Goal: Information Seeking & Learning: Obtain resource

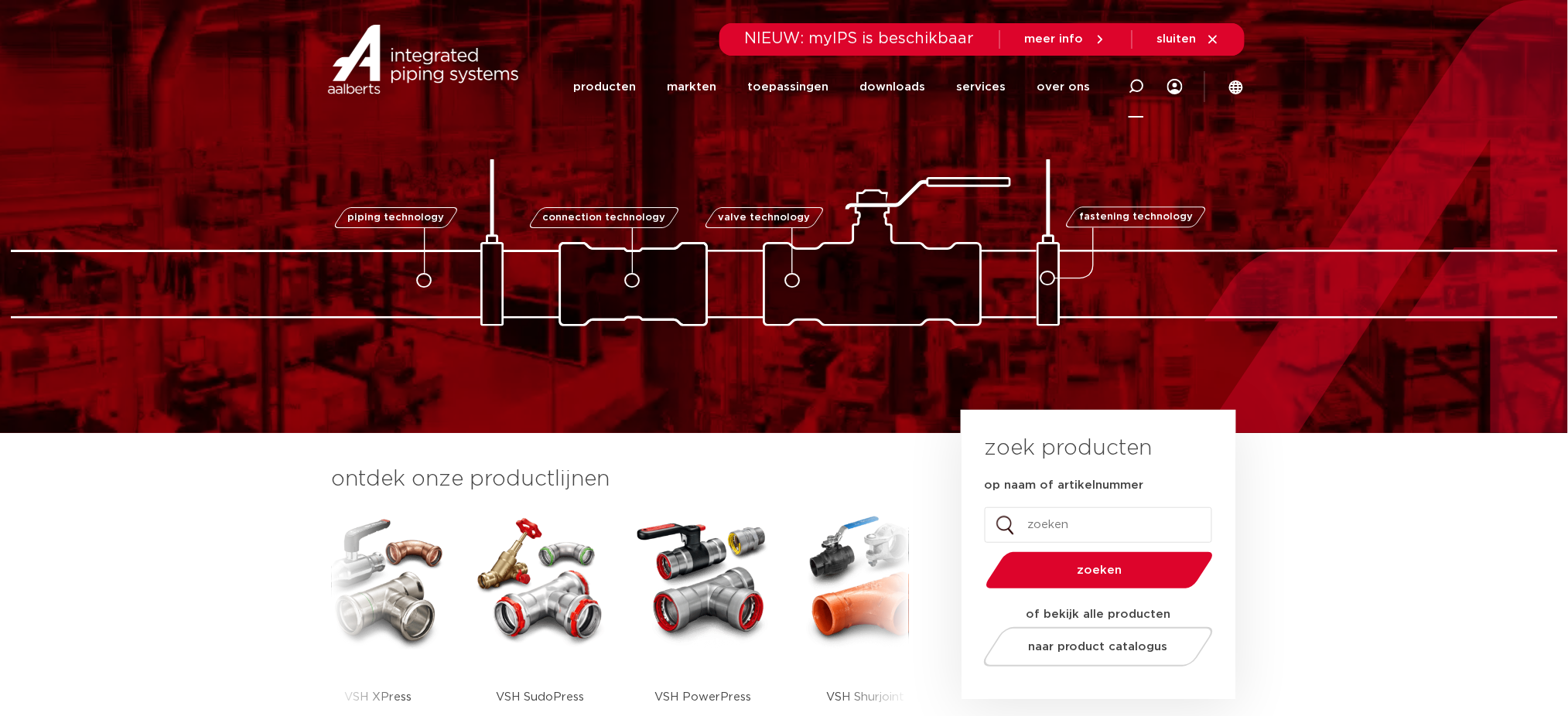
click at [1143, 85] on icon at bounding box center [1136, 86] width 16 height 16
click at [1133, 91] on icon at bounding box center [1136, 86] width 16 height 16
click at [1136, 89] on icon at bounding box center [1136, 86] width 16 height 16
click at [1143, 89] on icon at bounding box center [1136, 86] width 16 height 16
type input "v"
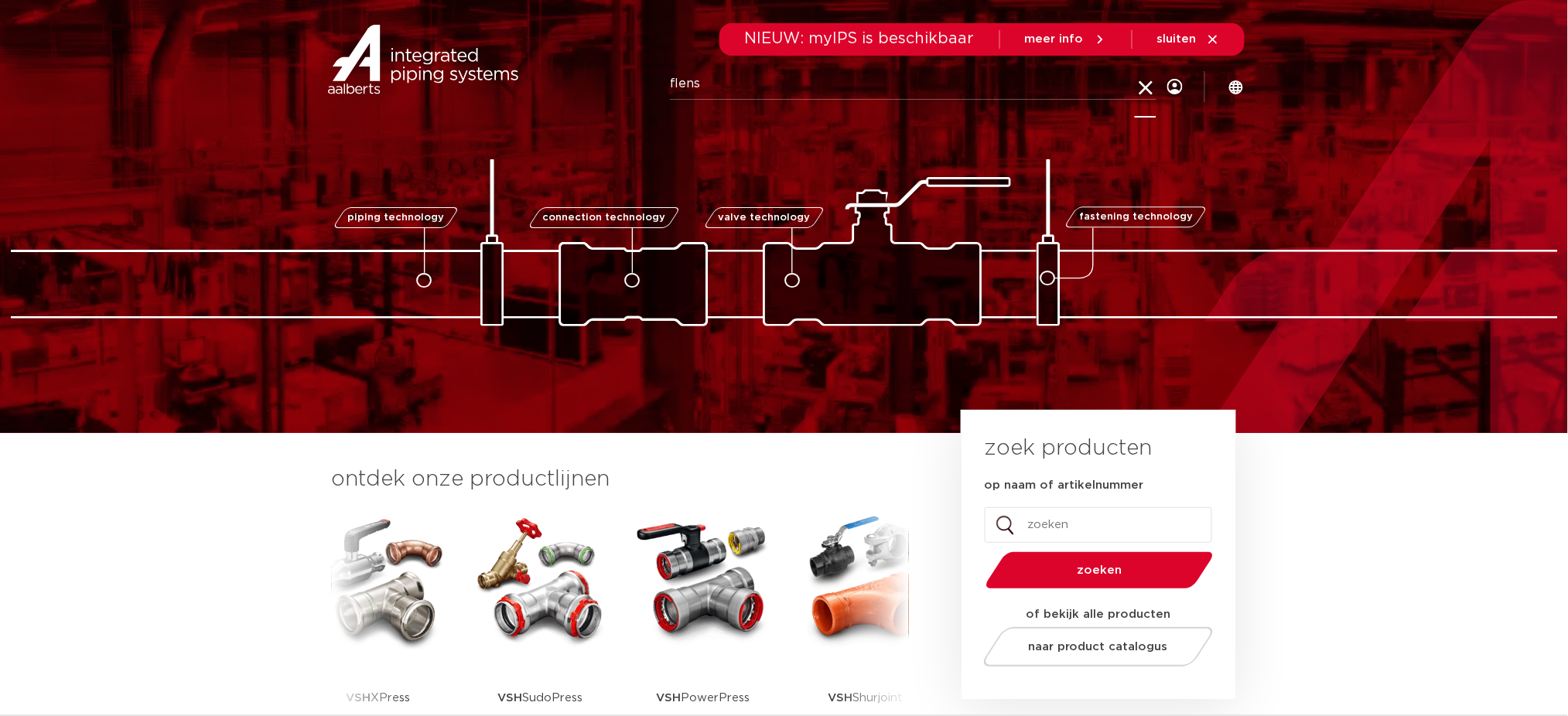
type input "flens"
click button "Zoeken" at bounding box center [0, 0] width 0 height 0
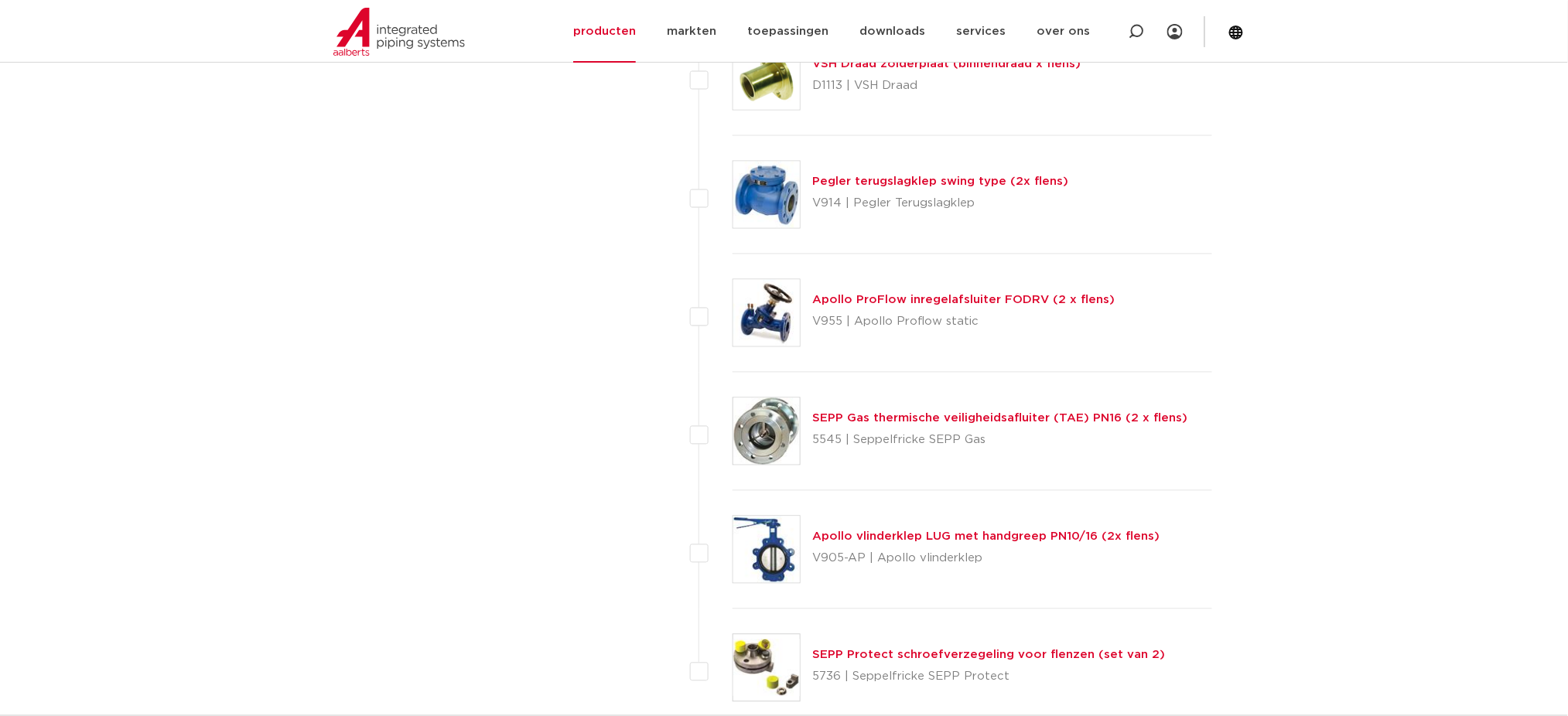
scroll to position [2991, 0]
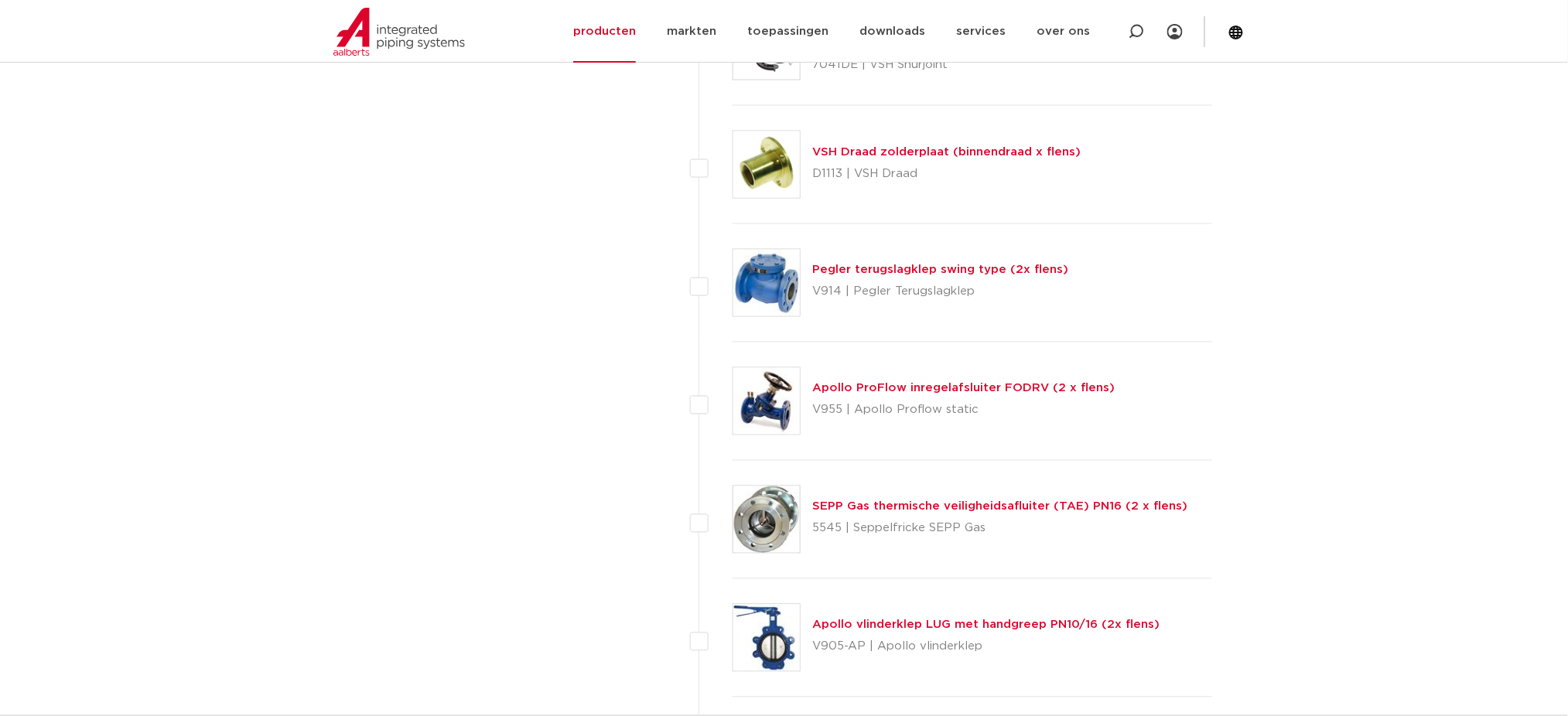
click at [782, 393] on img at bounding box center [767, 402] width 67 height 67
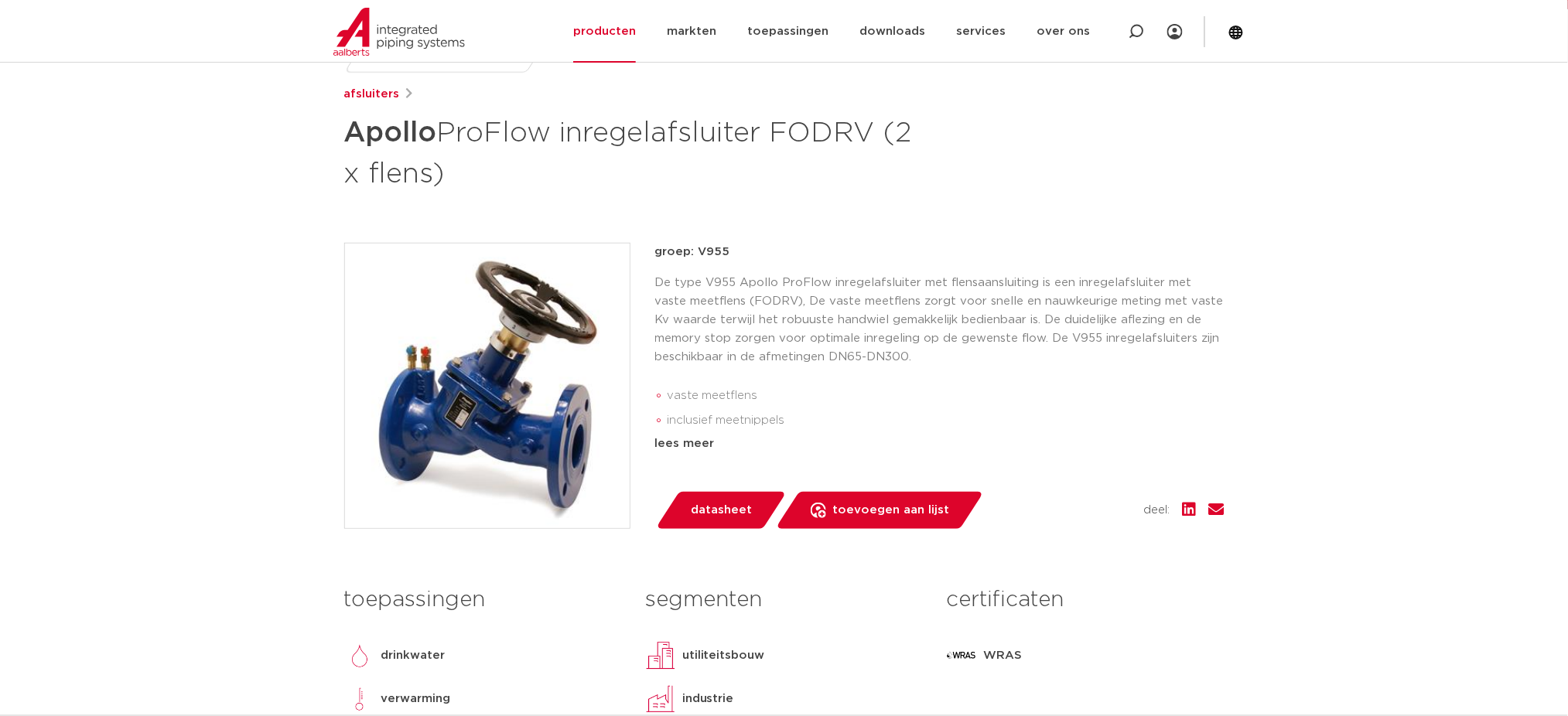
scroll to position [206, 0]
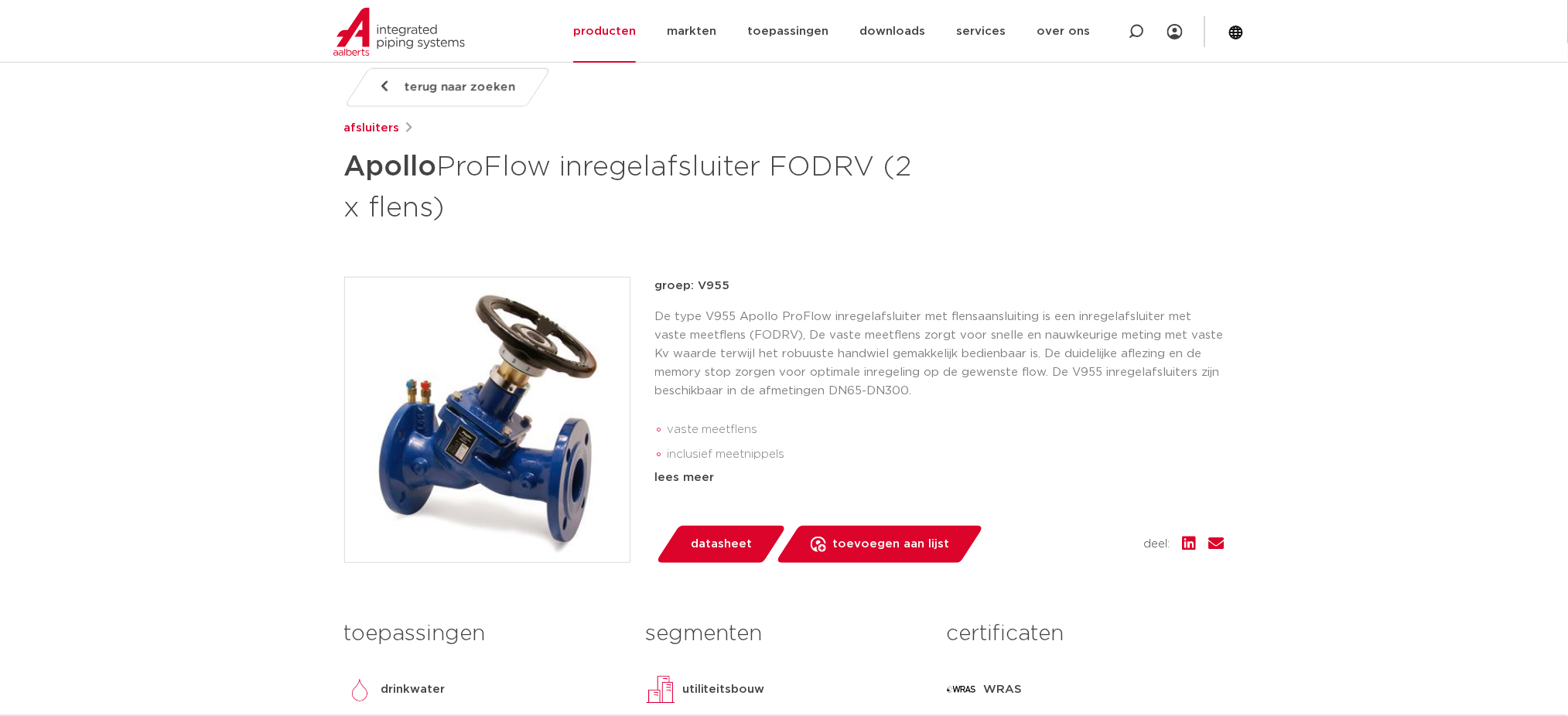
drag, startPoint x: 491, startPoint y: 204, endPoint x: 317, endPoint y: 165, distance: 178.3
copy h1 "Apollo ProFlow inregelafsluiter FODRV (2 x flens)"
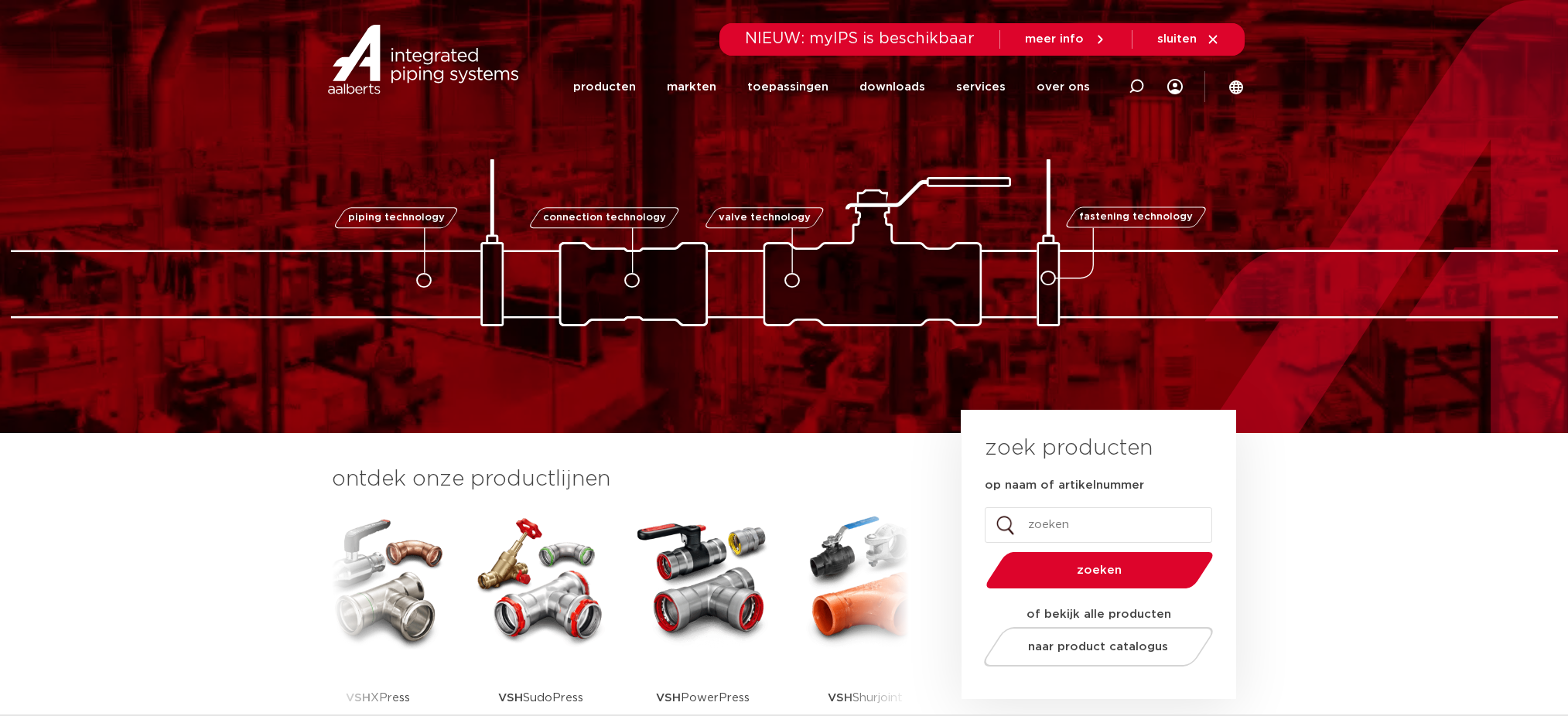
click at [1124, 82] on div at bounding box center [1136, 87] width 62 height 63
type input "flens"
click button "Zoeken" at bounding box center [0, 0] width 0 height 0
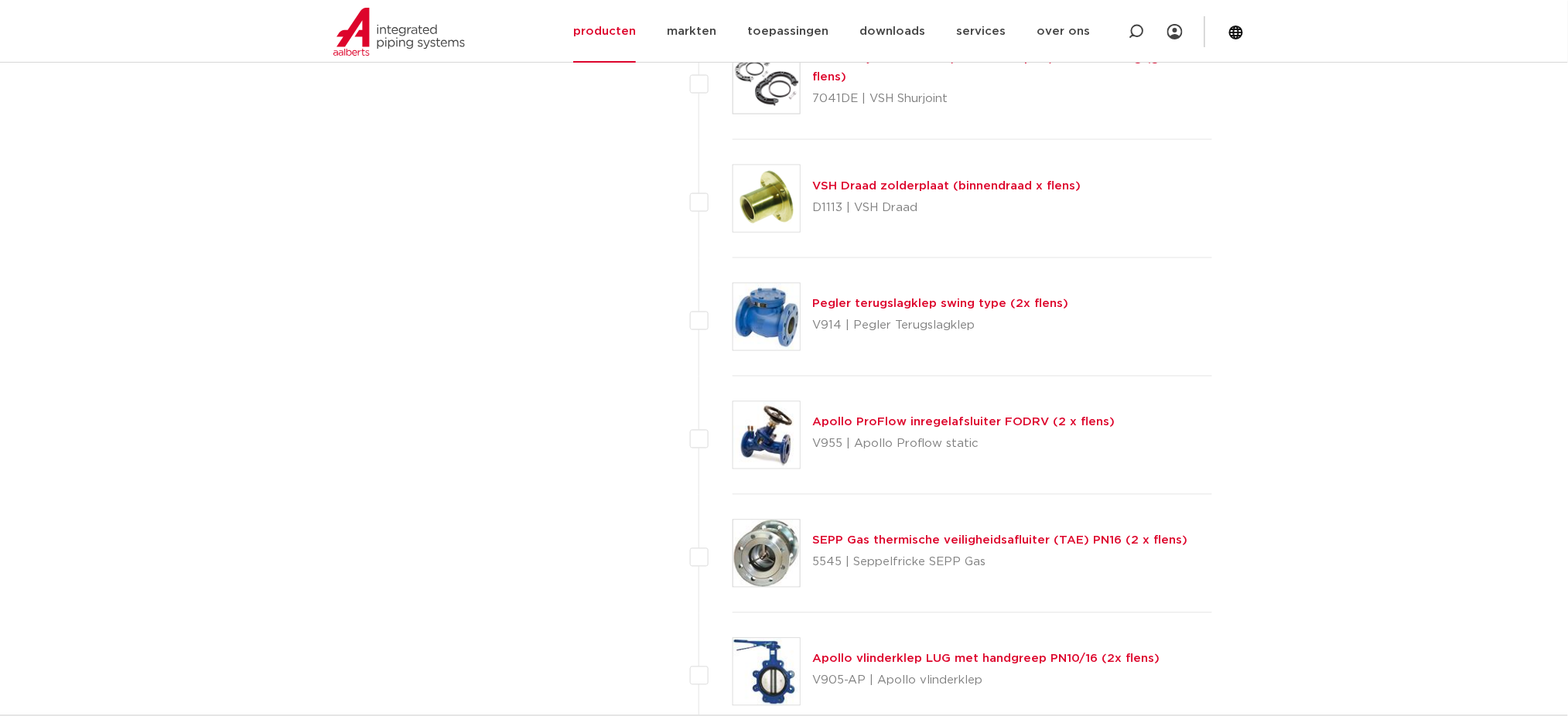
scroll to position [2990, 0]
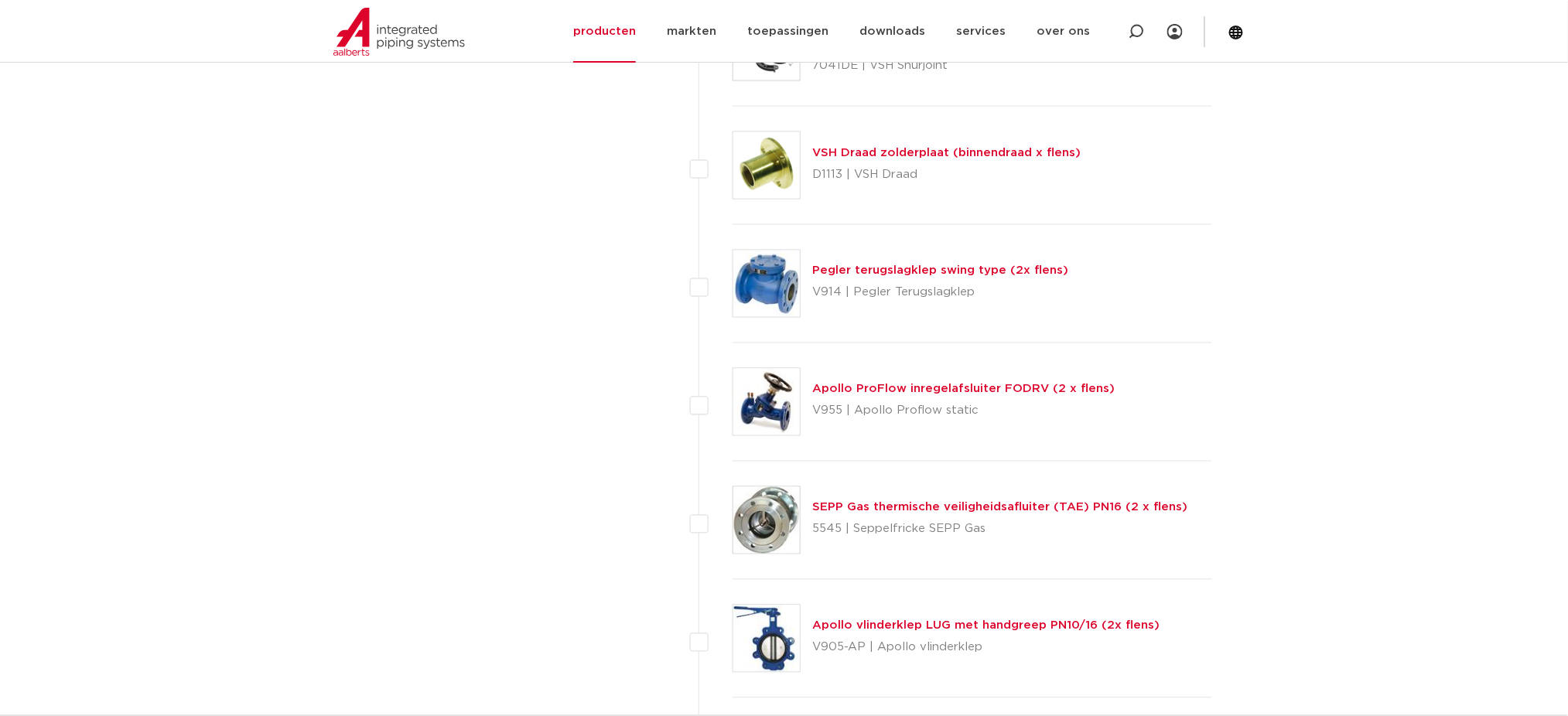
click at [992, 378] on div "Apollo ProFlow inregelafsluiter FODRV (2 x flens) V955 | Apollo Proflow static" at bounding box center [972, 403] width 480 height 119
click at [960, 389] on link "Apollo ProFlow inregelafsluiter FODRV (2 x flens)" at bounding box center [964, 389] width 302 height 12
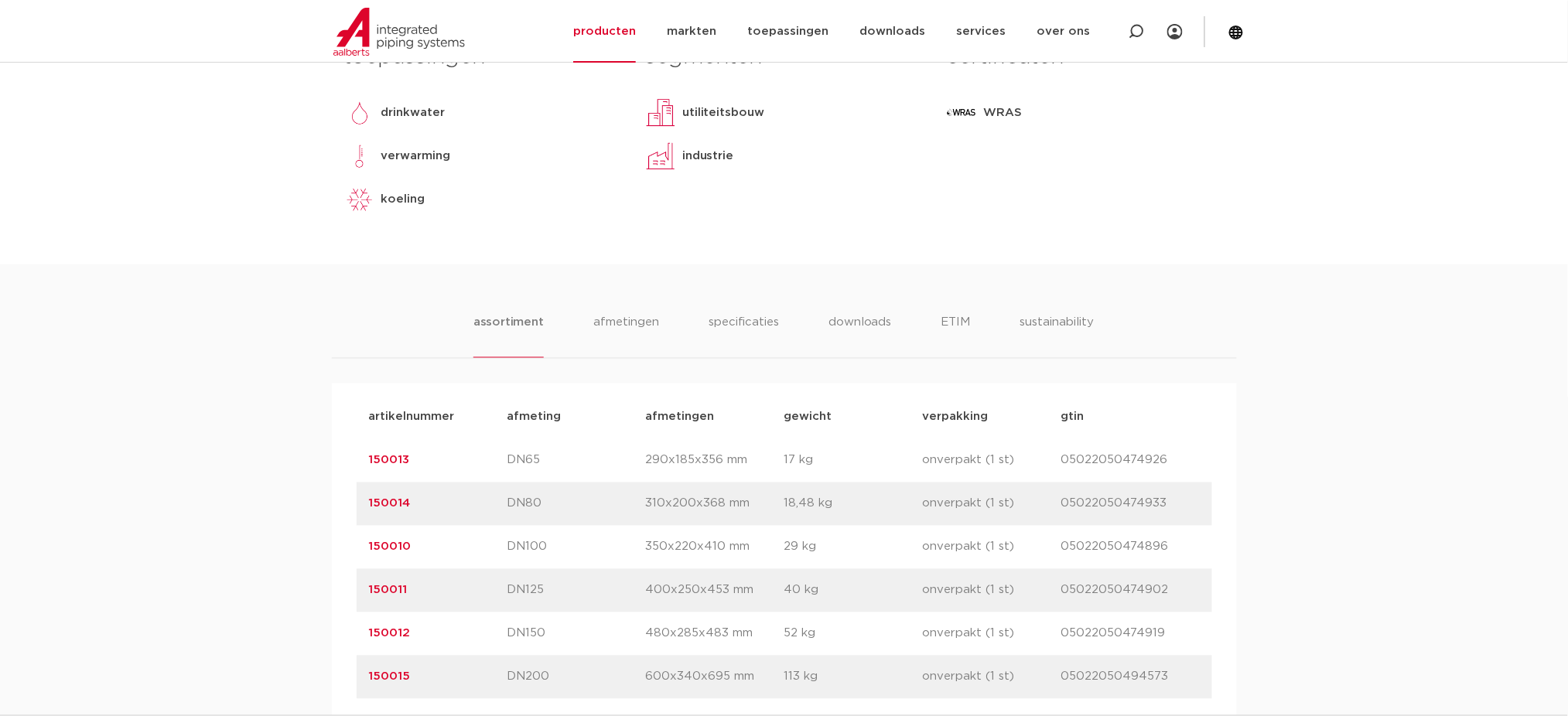
scroll to position [825, 0]
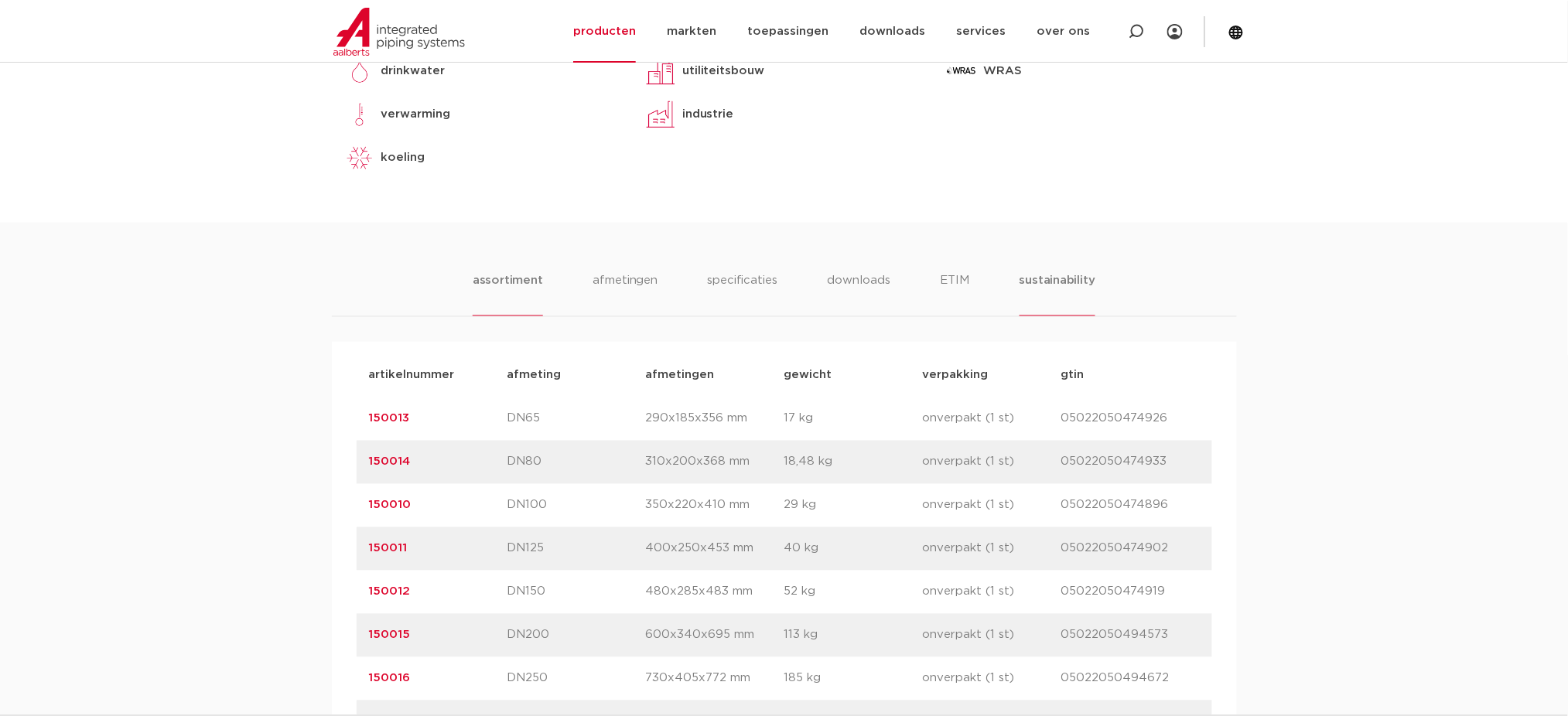
click at [1054, 276] on li "sustainability" at bounding box center [1057, 294] width 76 height 44
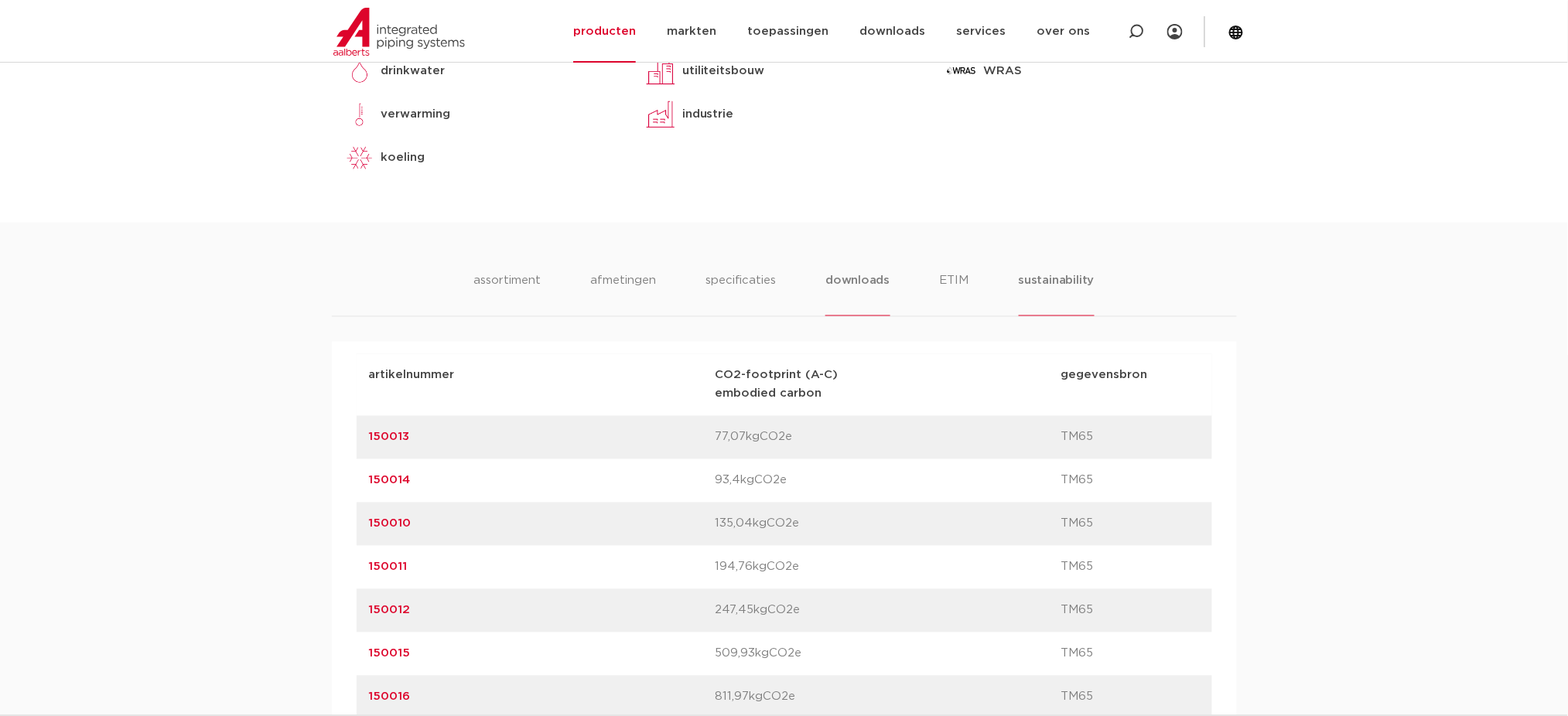
click at [851, 276] on li "downloads" at bounding box center [857, 294] width 64 height 44
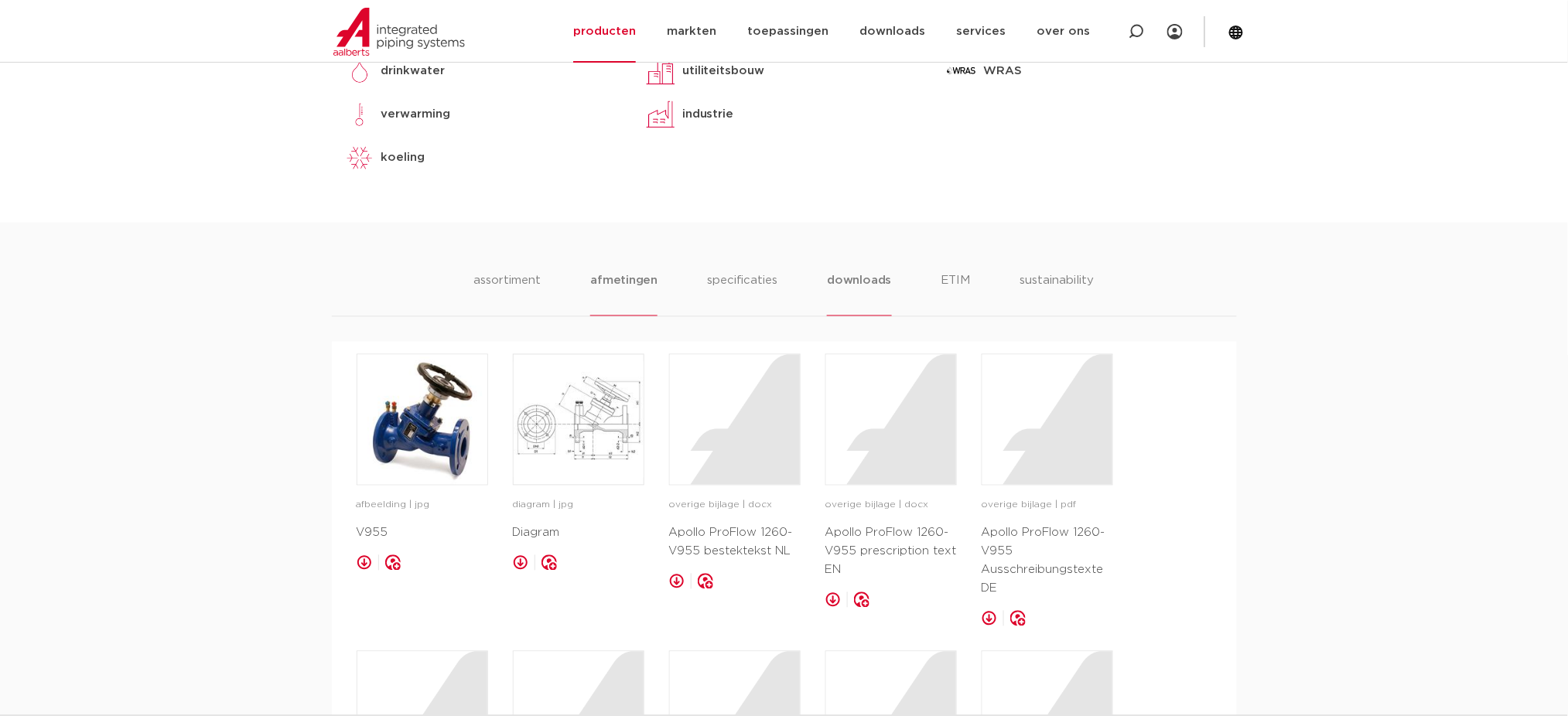
click at [634, 276] on li "afmetingen" at bounding box center [623, 294] width 68 height 44
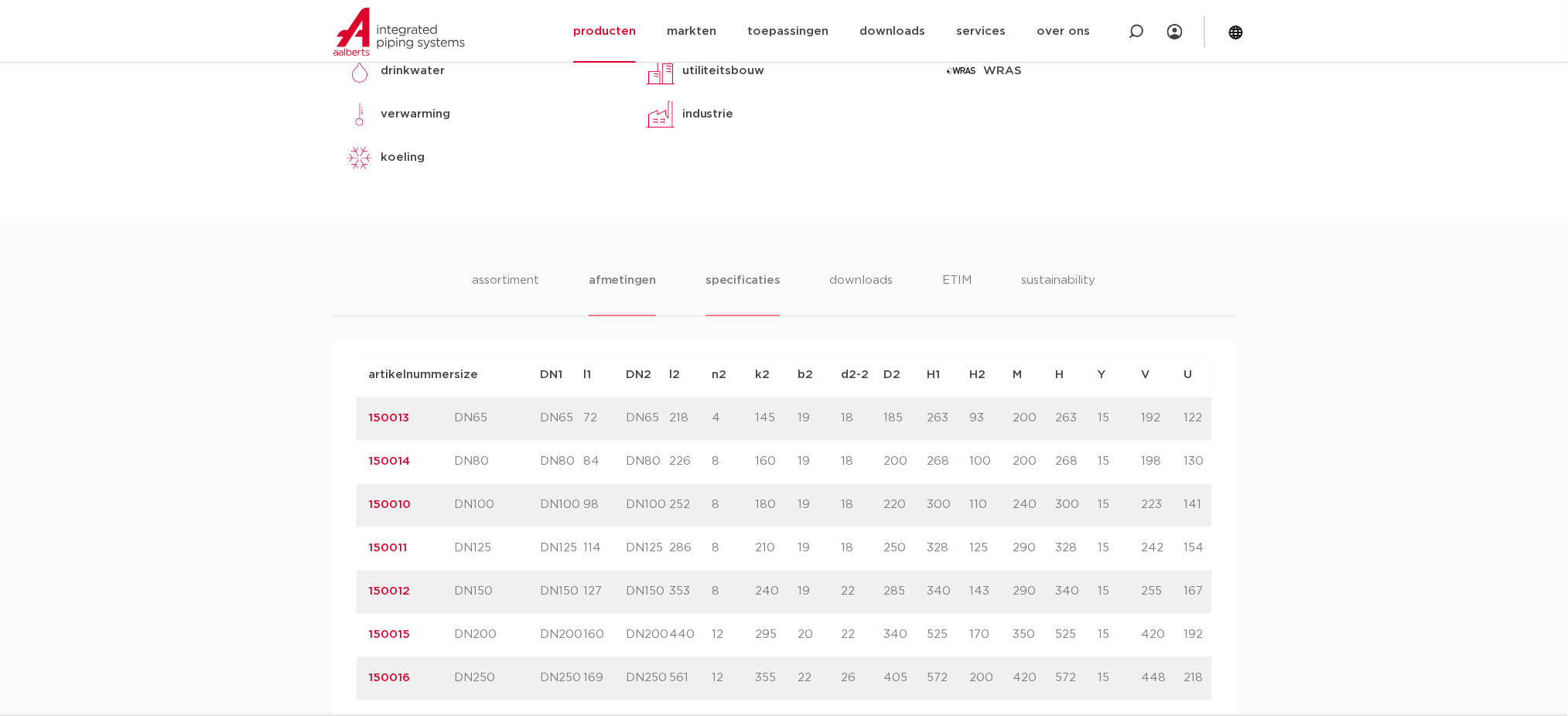
click at [749, 277] on li "specificaties" at bounding box center [742, 294] width 74 height 44
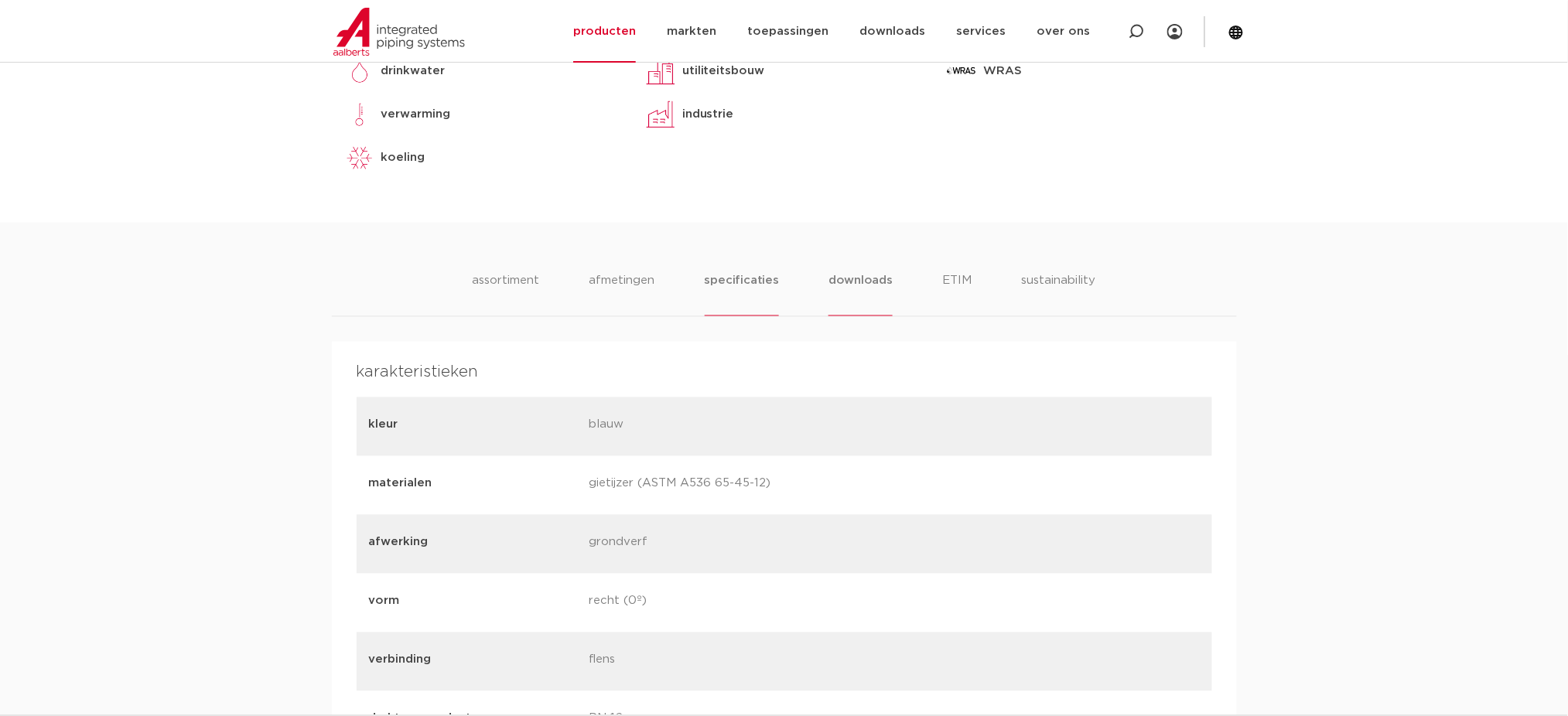
click at [841, 277] on li "downloads" at bounding box center [860, 294] width 64 height 44
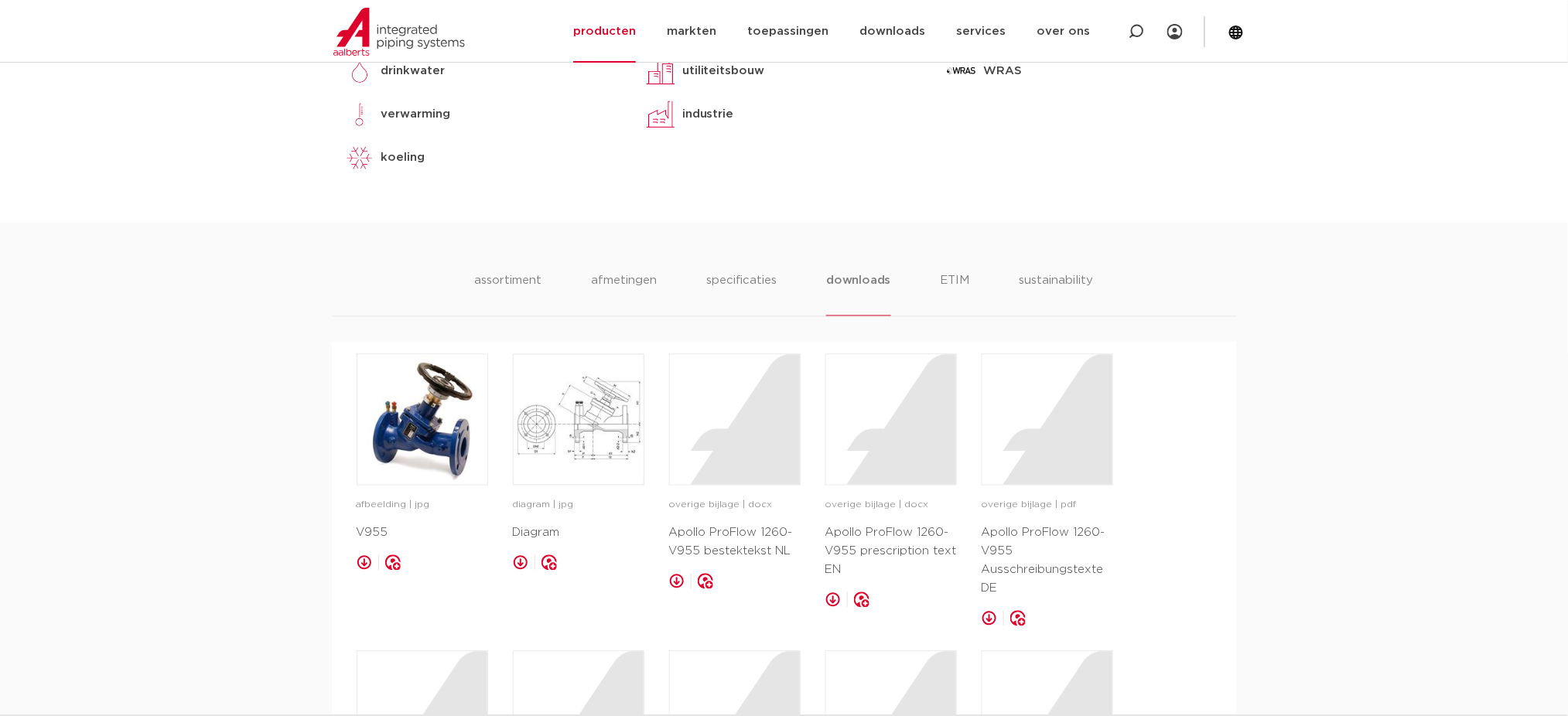
click at [975, 277] on ul "assortiment afmetingen specificaties downloads ETIM sustainability" at bounding box center [784, 294] width 619 height 44
click at [967, 280] on li "ETIM" at bounding box center [955, 294] width 28 height 44
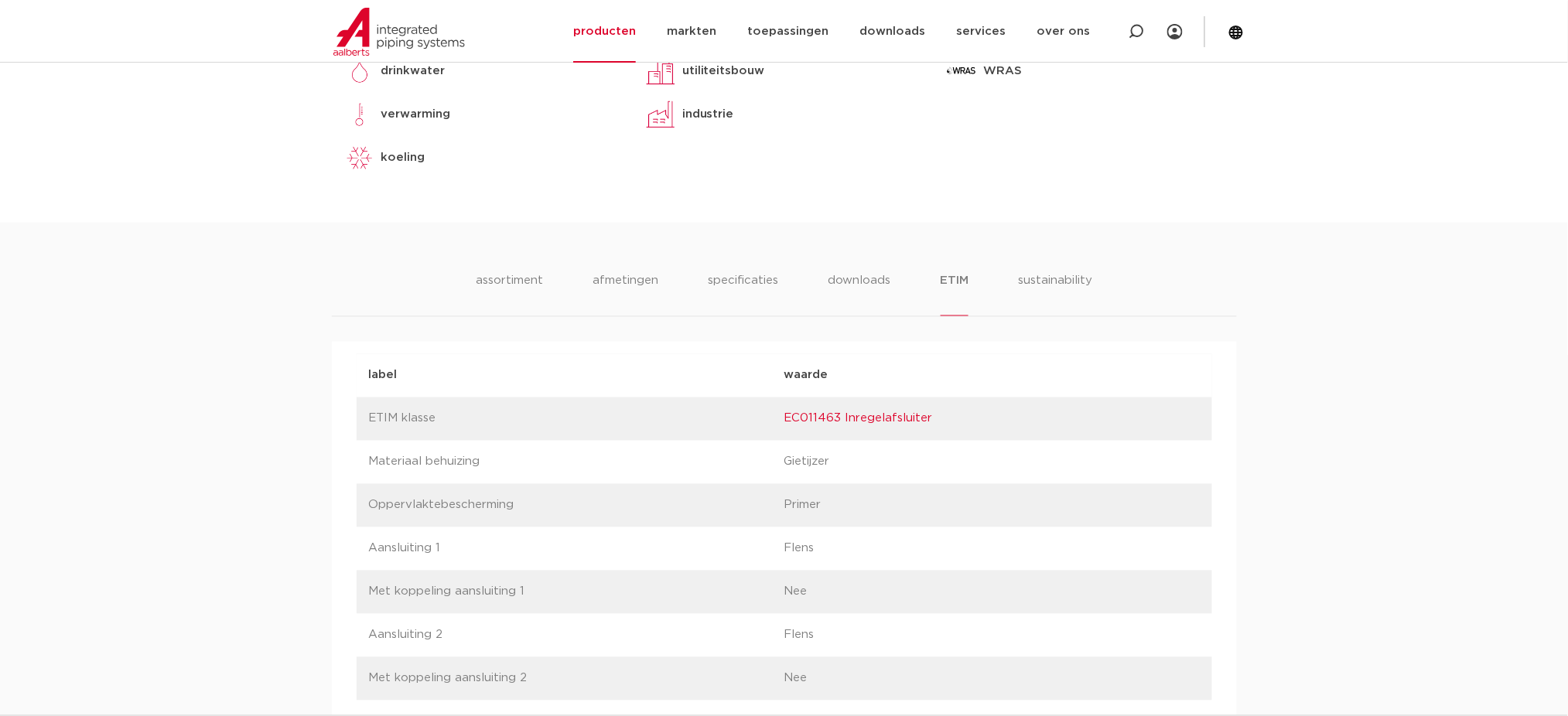
click at [926, 282] on ul "assortiment afmetingen specificaties downloads ETIM sustainability" at bounding box center [784, 294] width 617 height 44
click at [1048, 282] on li "sustainability" at bounding box center [1055, 294] width 76 height 44
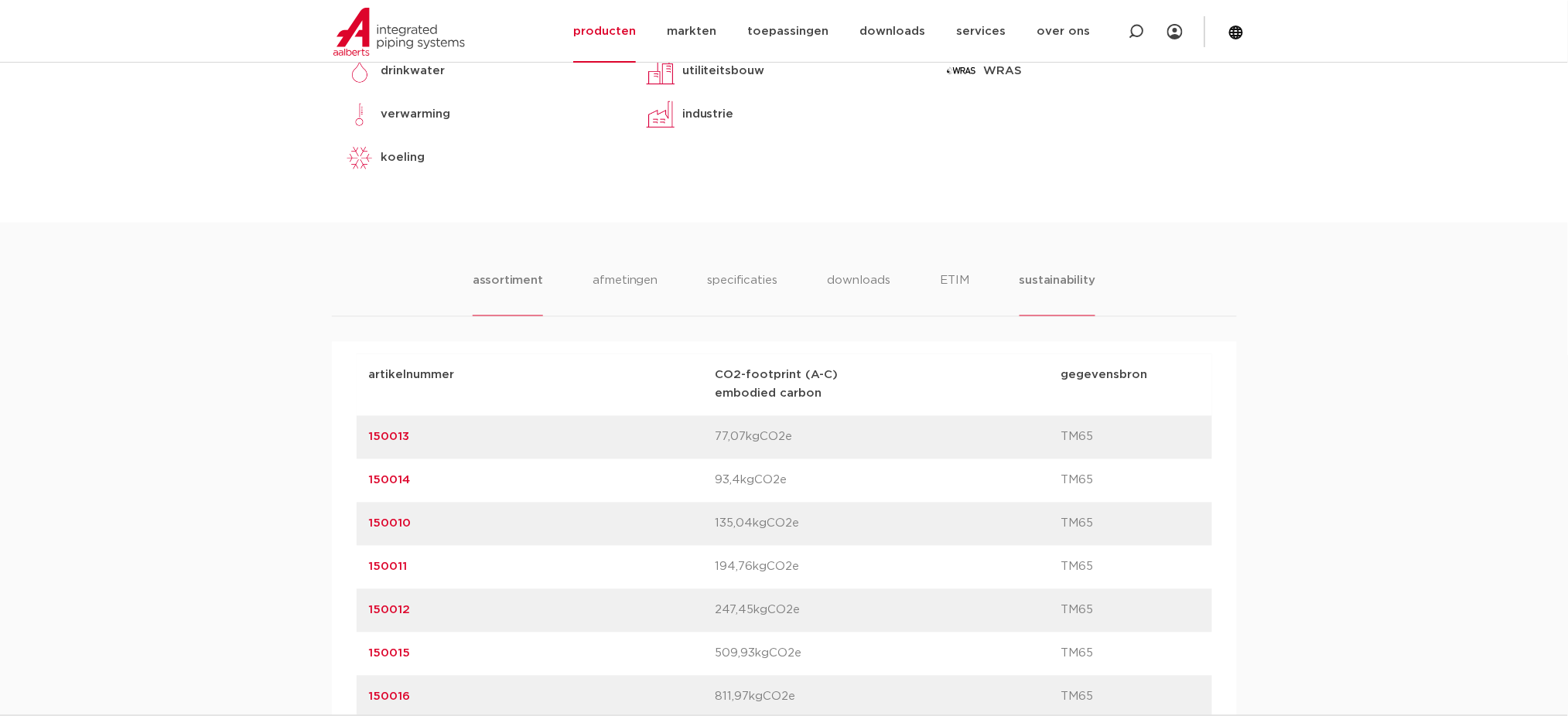
click at [517, 287] on li "assortiment" at bounding box center [508, 294] width 70 height 44
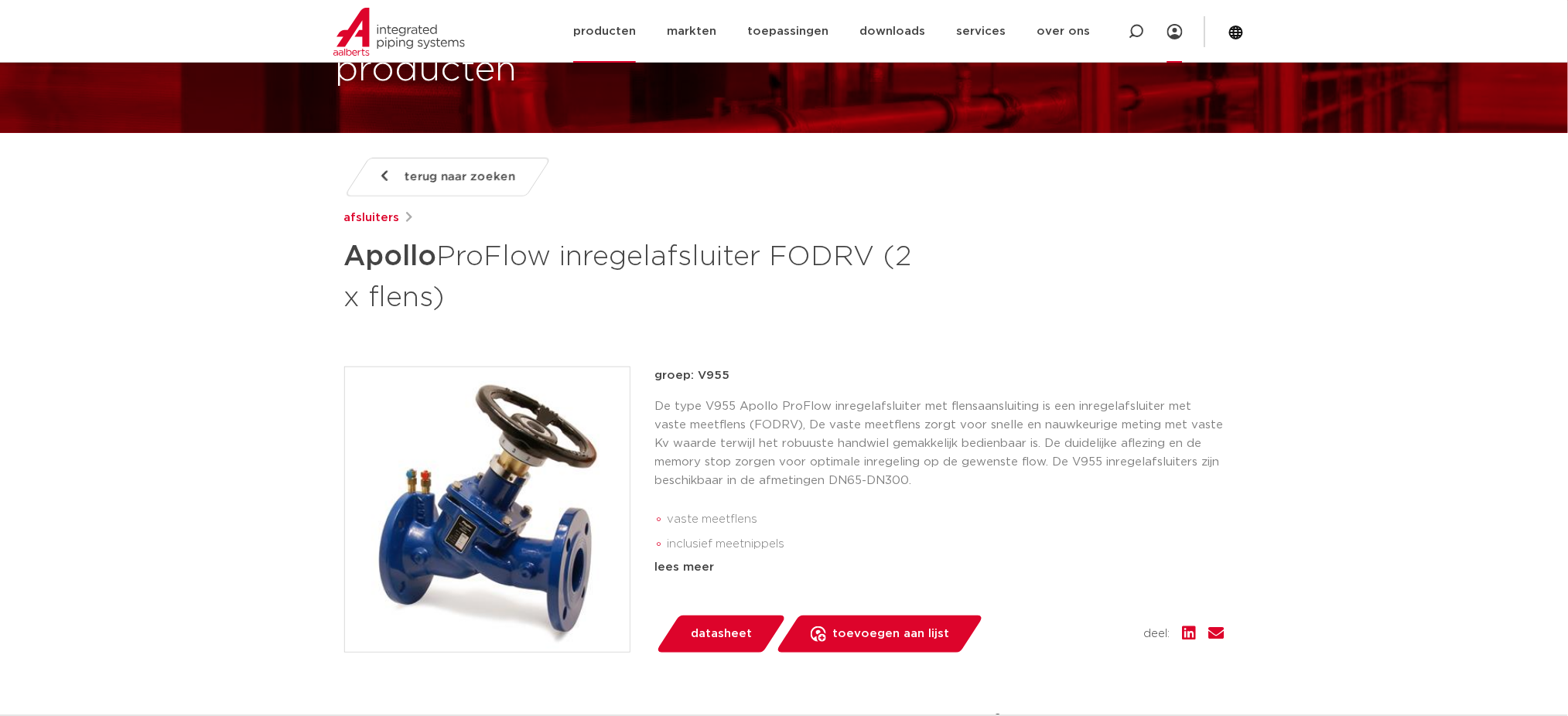
scroll to position [103, 0]
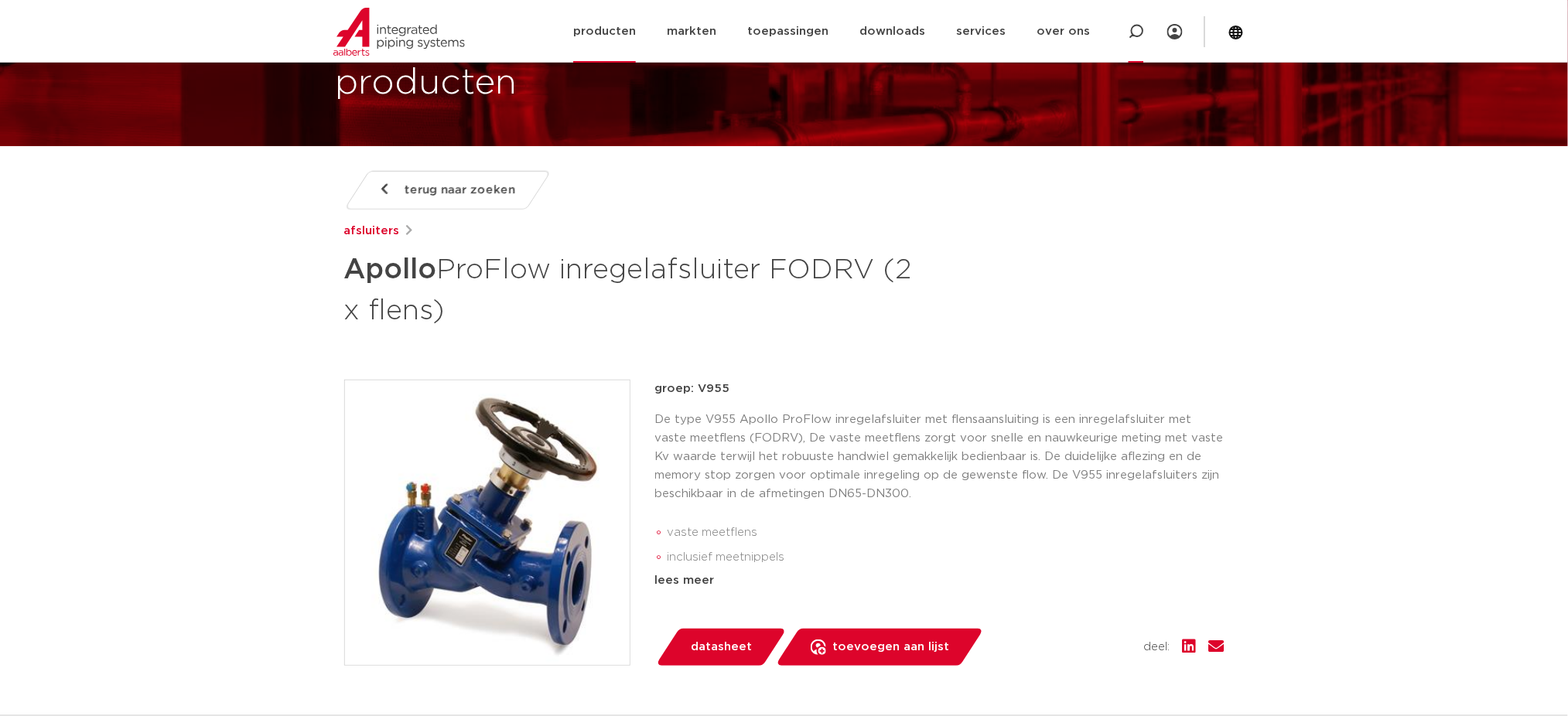
click at [1148, 29] on div at bounding box center [1136, 31] width 62 height 63
paste input "Terugslagklep"
type input "Terugslagklep"
click button "Zoeken" at bounding box center [0, 0] width 0 height 0
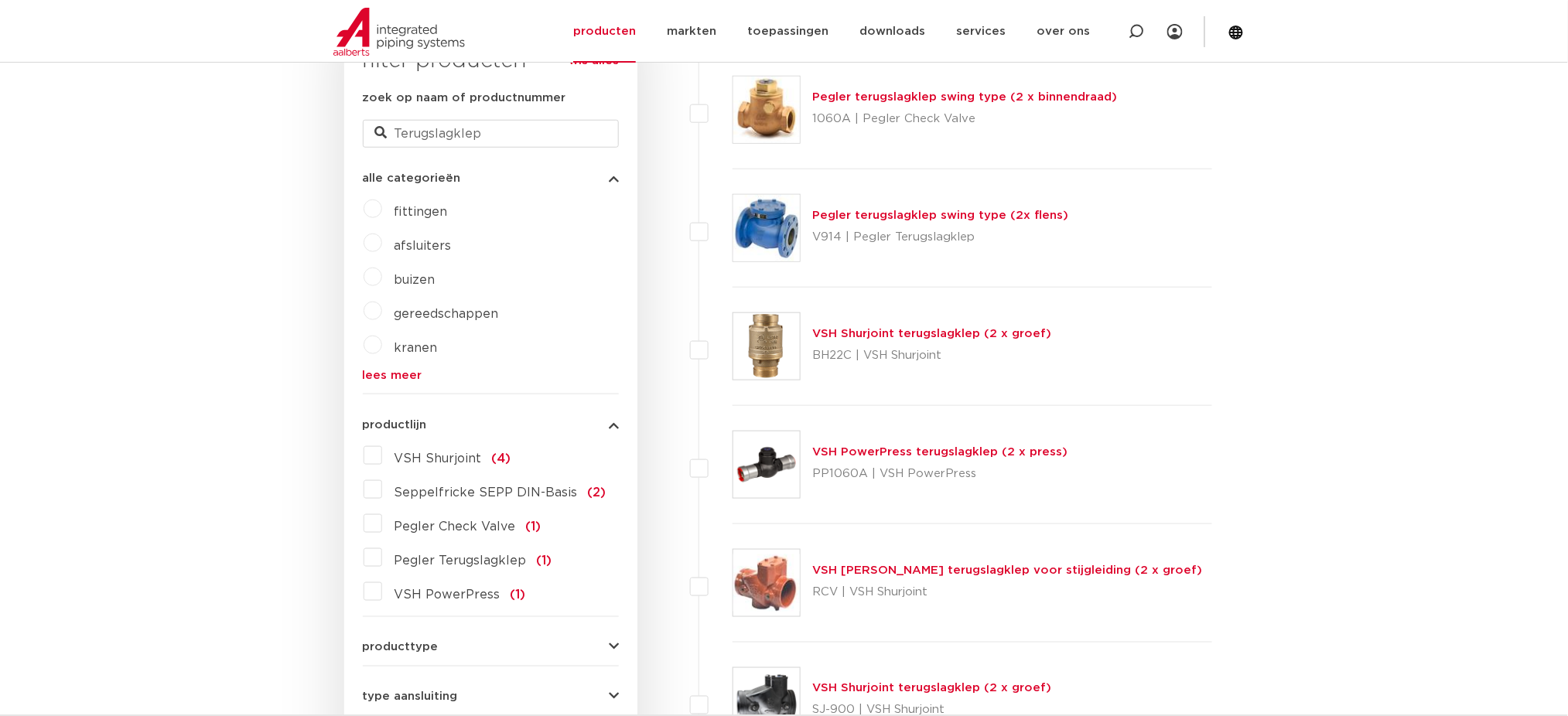
scroll to position [324, 0]
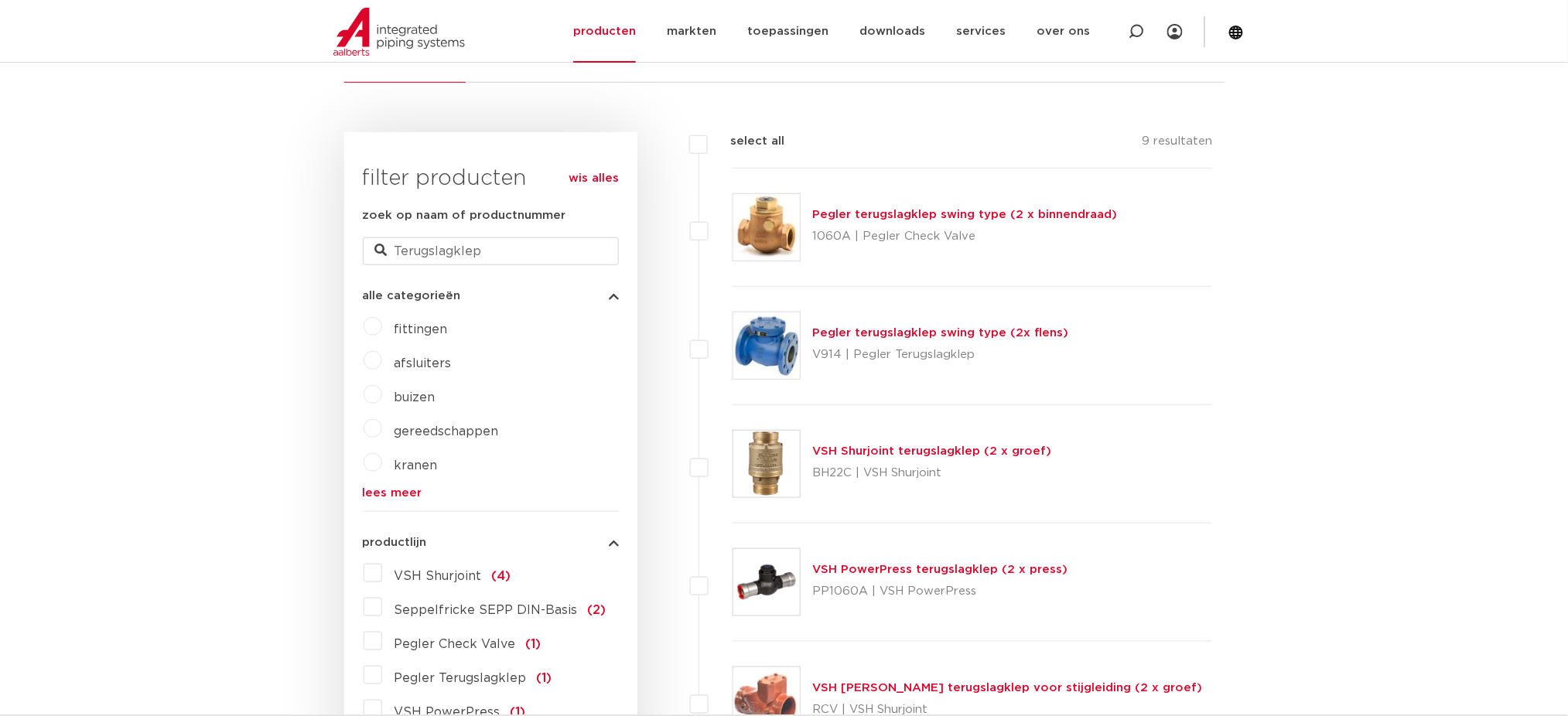
click at [931, 329] on link "Pegler terugslagklep swing type (2x flens)" at bounding box center [941, 333] width 256 height 12
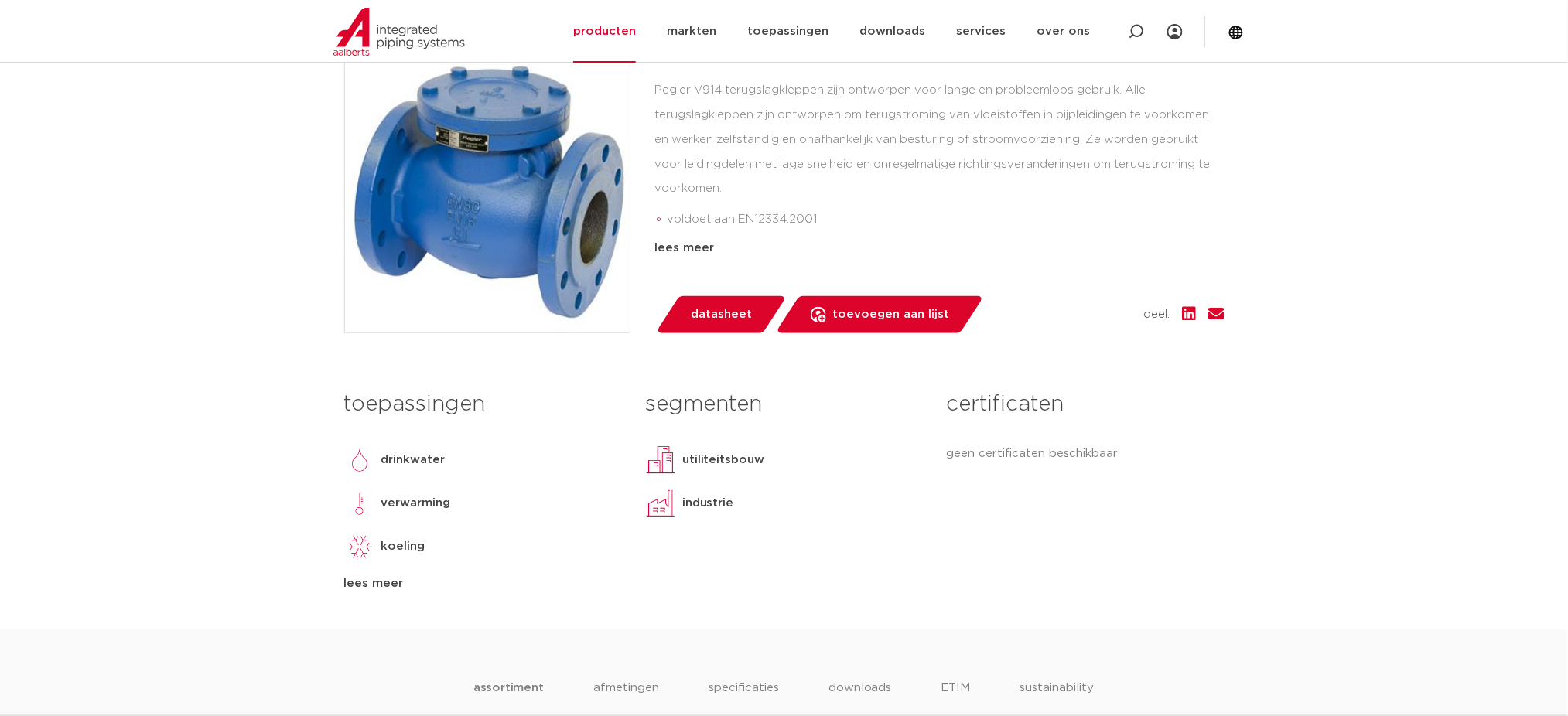
scroll to position [413, 0]
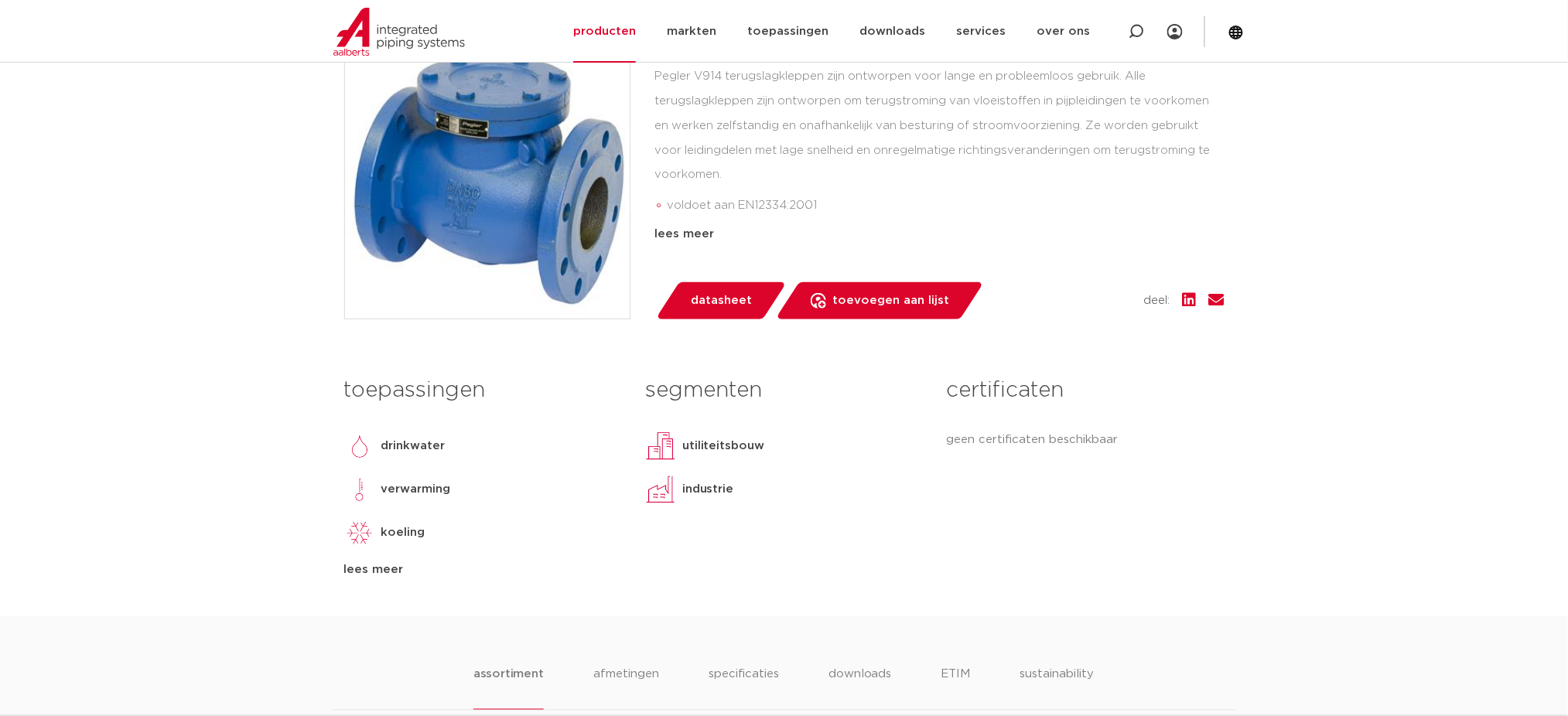
click at [1004, 412] on div "certificaten geen certificaten beschikbaar" at bounding box center [1085, 475] width 301 height 211
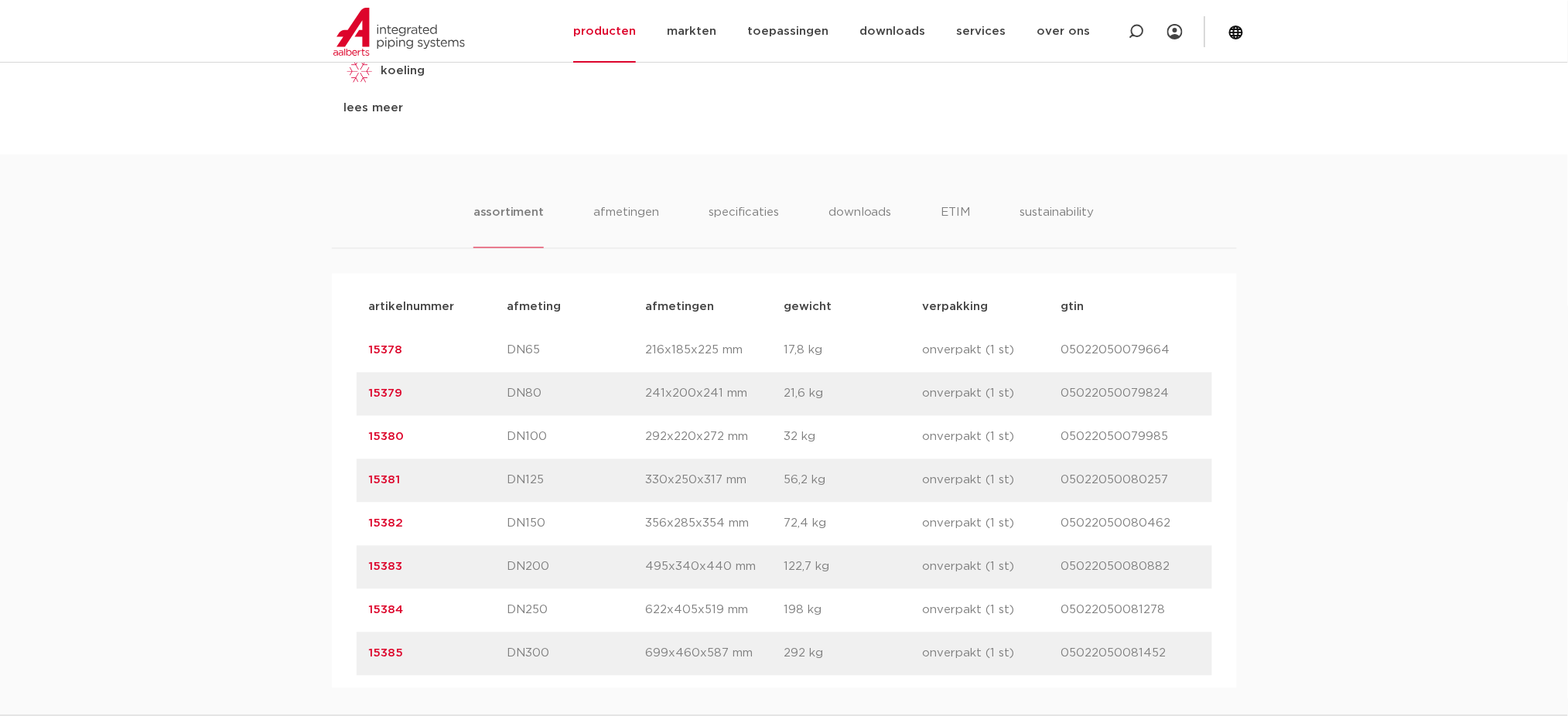
scroll to position [825, 0]
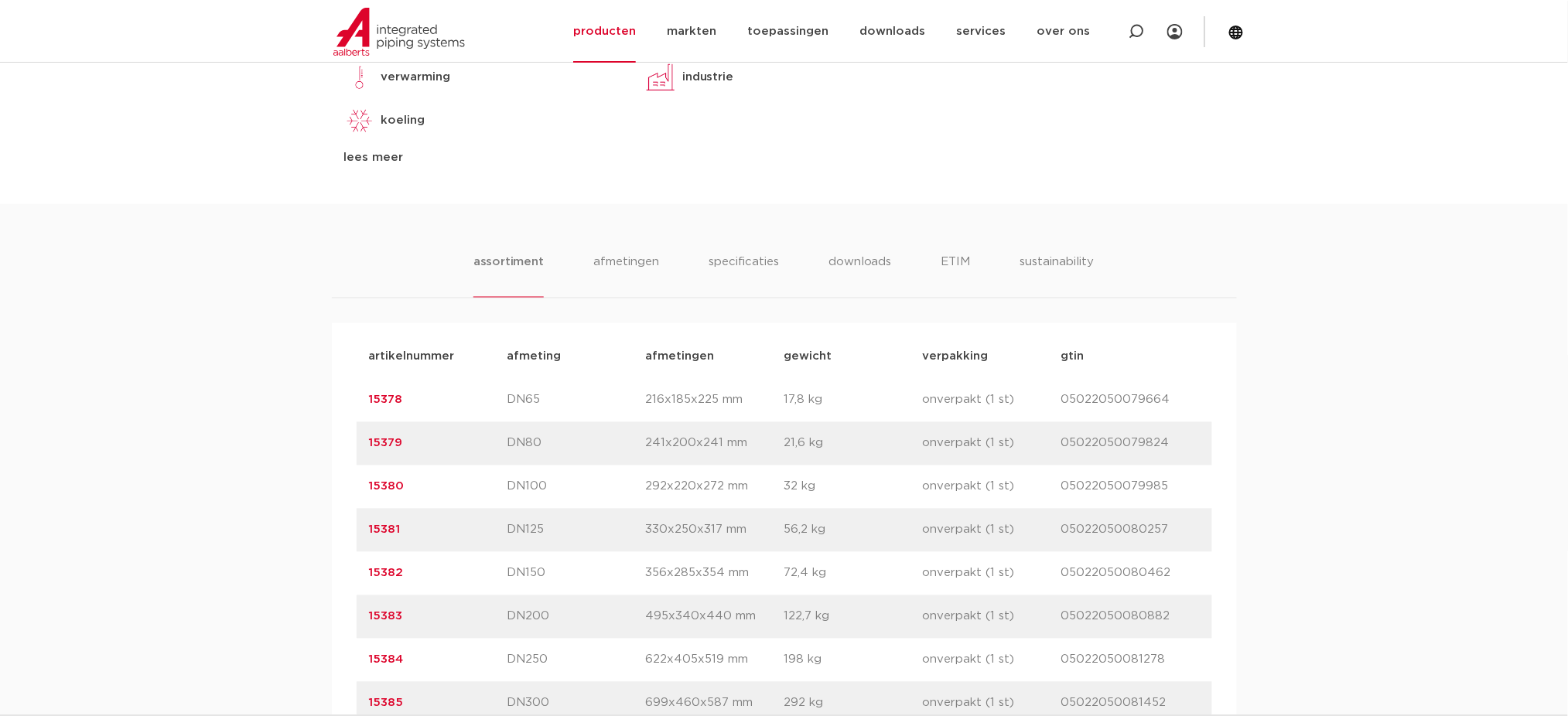
click at [608, 242] on div "assortiment afmetingen specificaties downloads ETIM sustainability assortiment …" at bounding box center [784, 470] width 1568 height 534
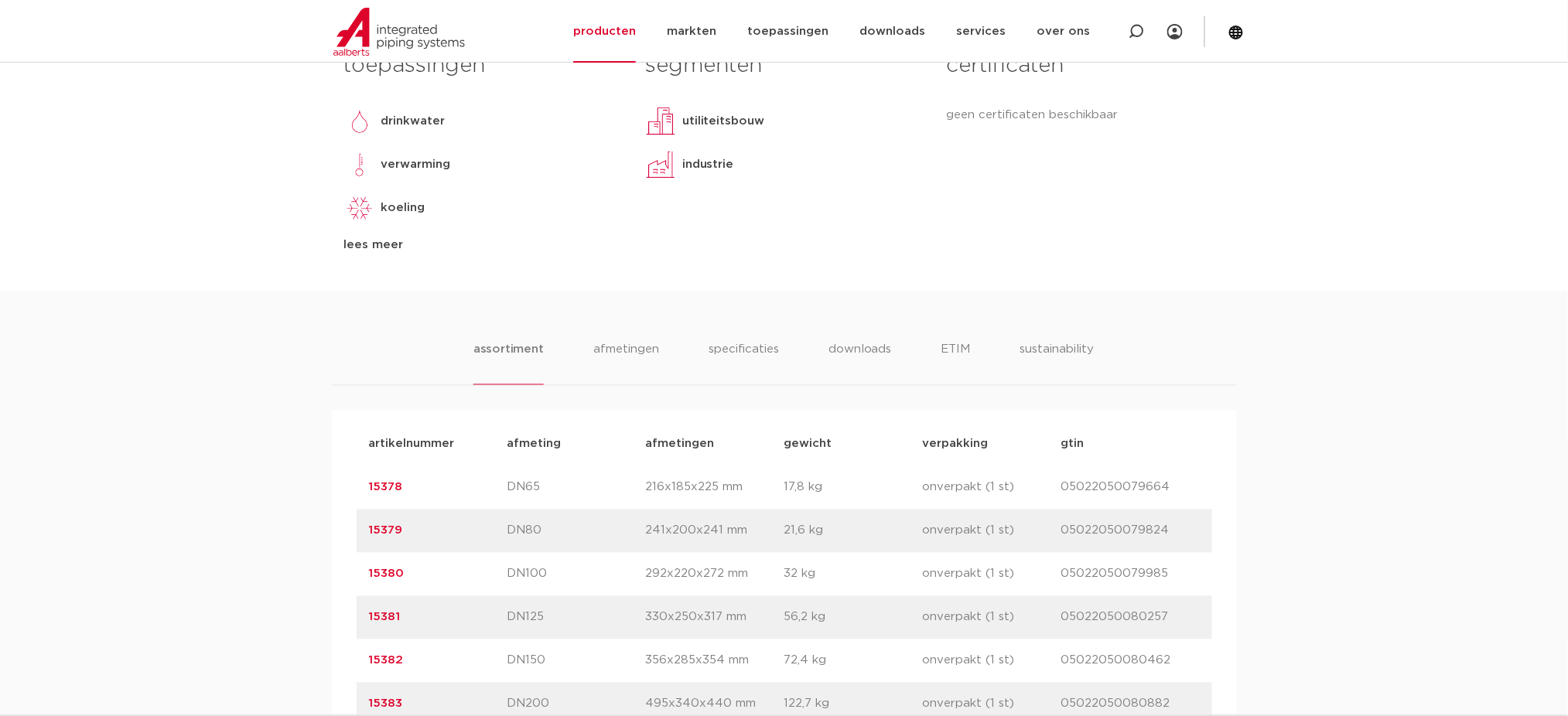
scroll to position [619, 0]
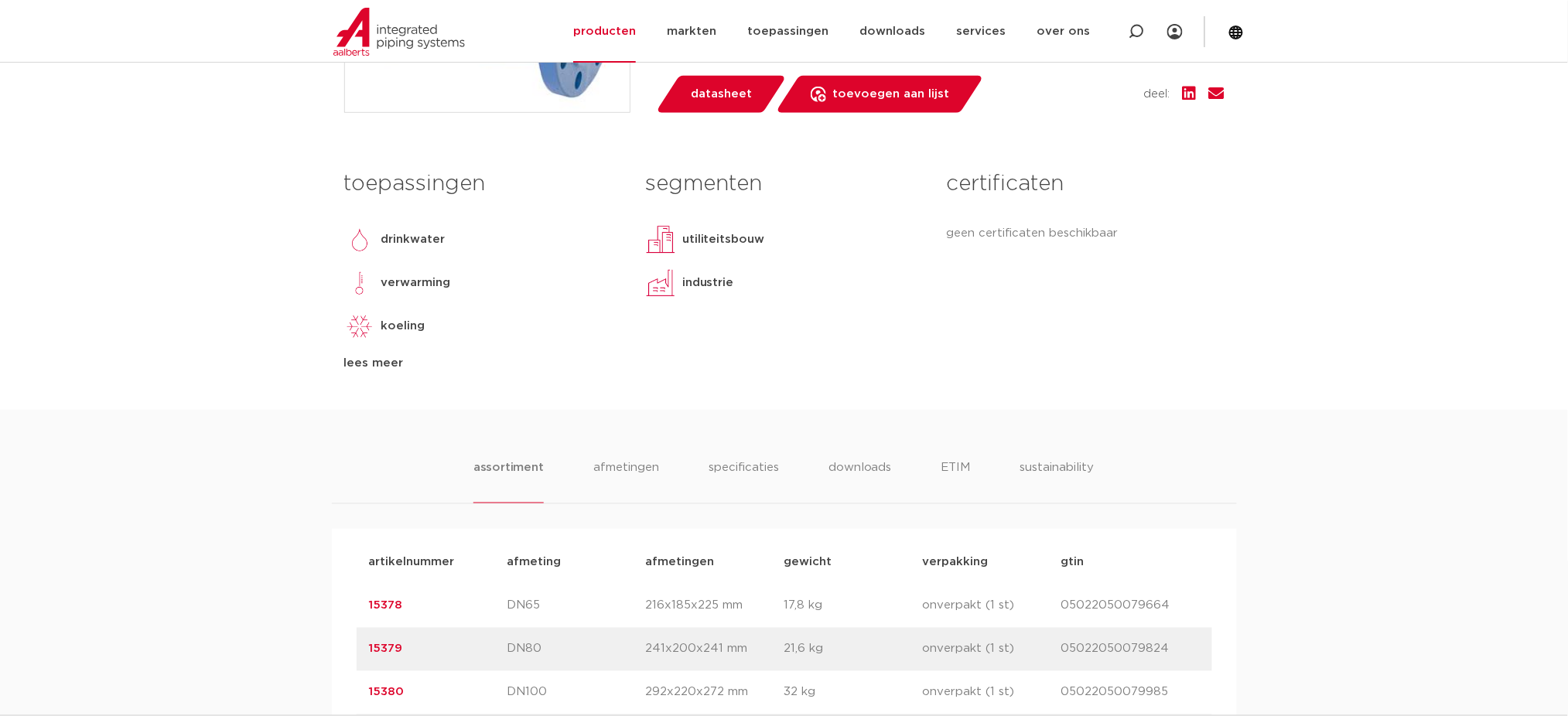
click at [747, 268] on div "industrie" at bounding box center [784, 282] width 277 height 31
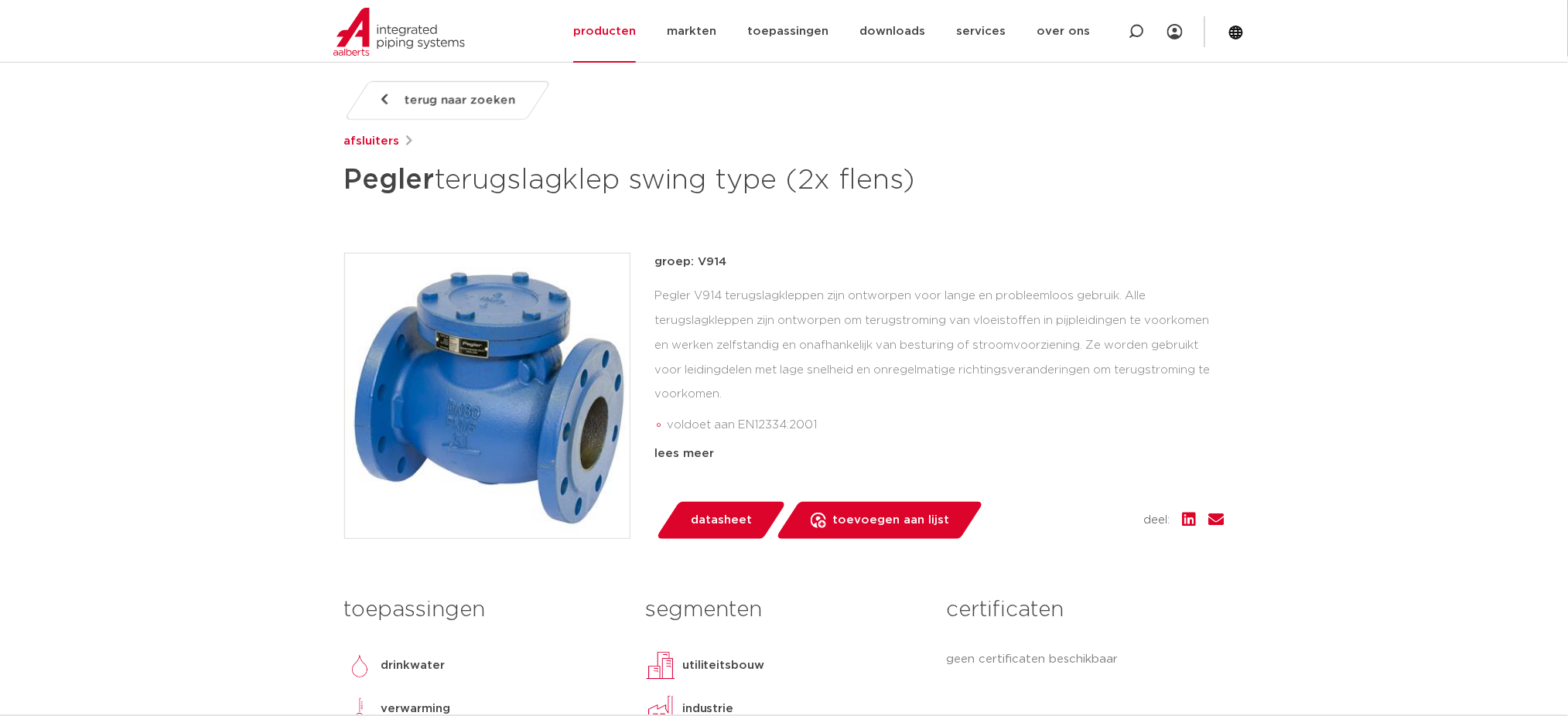
scroll to position [206, 0]
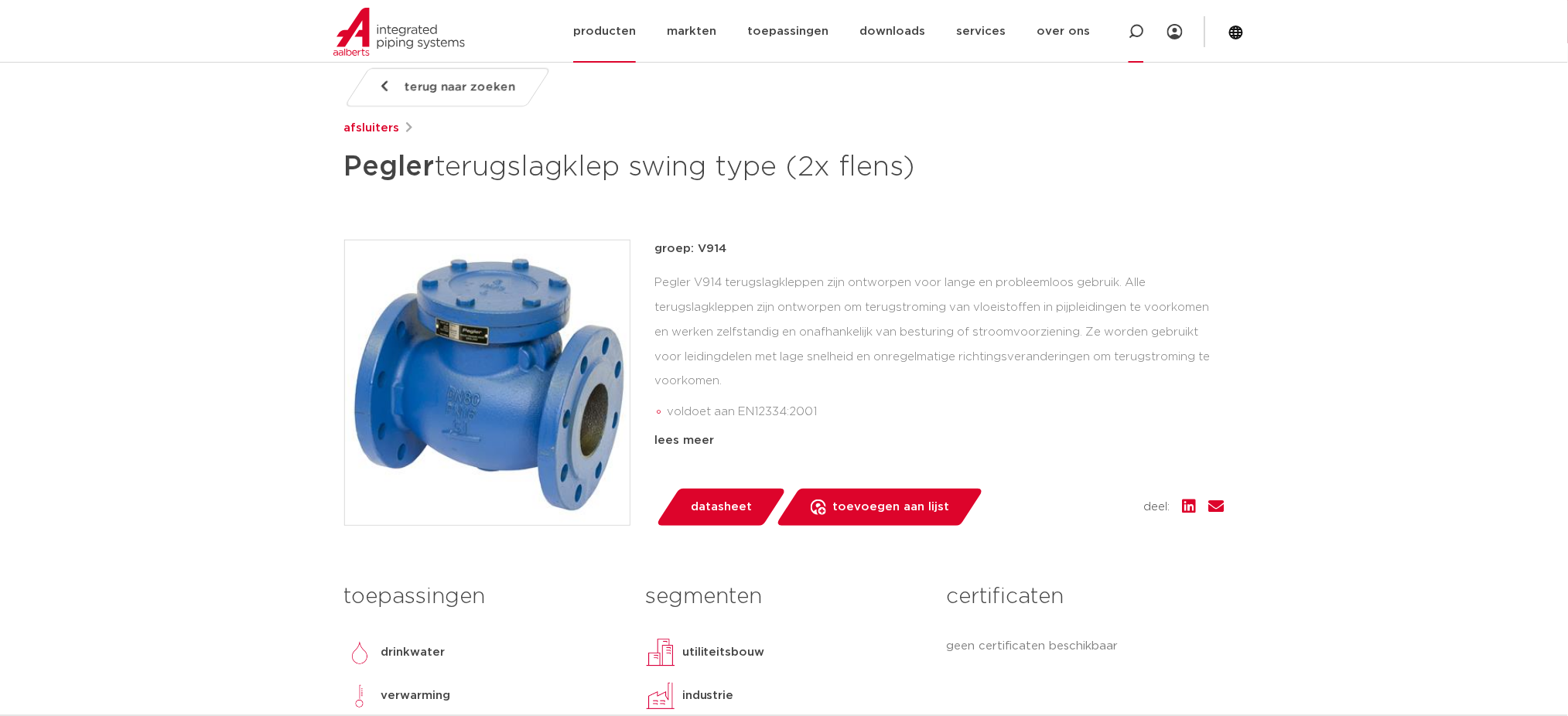
click at [1136, 32] on icon at bounding box center [1136, 32] width 16 height 16
paste input "Pegler Swing Type Terugslagklep"
type input "Pegler Swing Type Terugslagklep"
click button "Zoeken" at bounding box center [0, 0] width 0 height 0
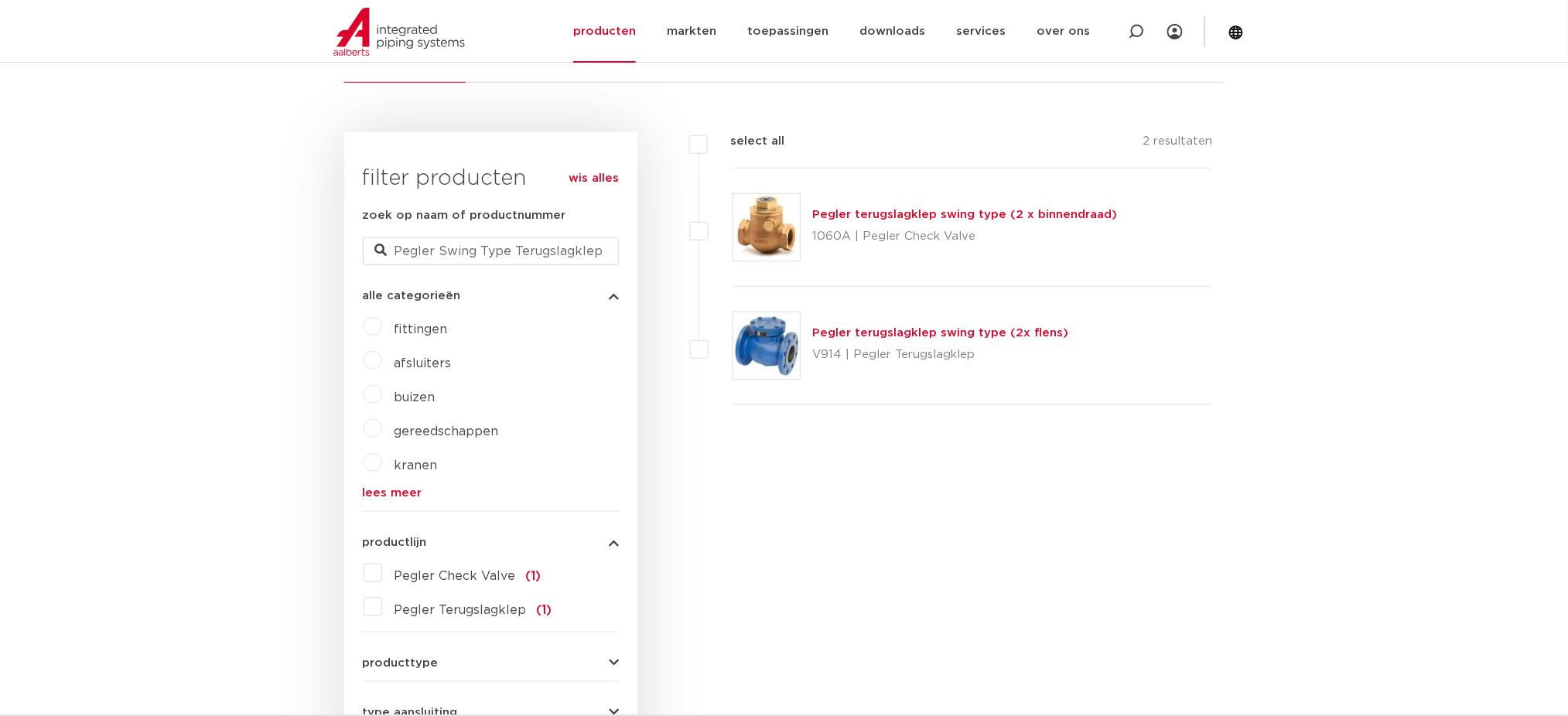
drag, startPoint x: 914, startPoint y: 206, endPoint x: 917, endPoint y: 195, distance: 11.4
click at [917, 199] on div "Pegler terugslagklep swing type (2 x binnendraad) 1060A | Pegler Check Valve" at bounding box center [972, 228] width 480 height 119
click at [914, 206] on div "Pegler terugslagklep swing type (2 x binnendraad) 1060A | Pegler Check Valve" at bounding box center [965, 227] width 305 height 43
click at [910, 212] on link "Pegler terugslagklep swing type (2 x binnendraad)" at bounding box center [965, 215] width 305 height 12
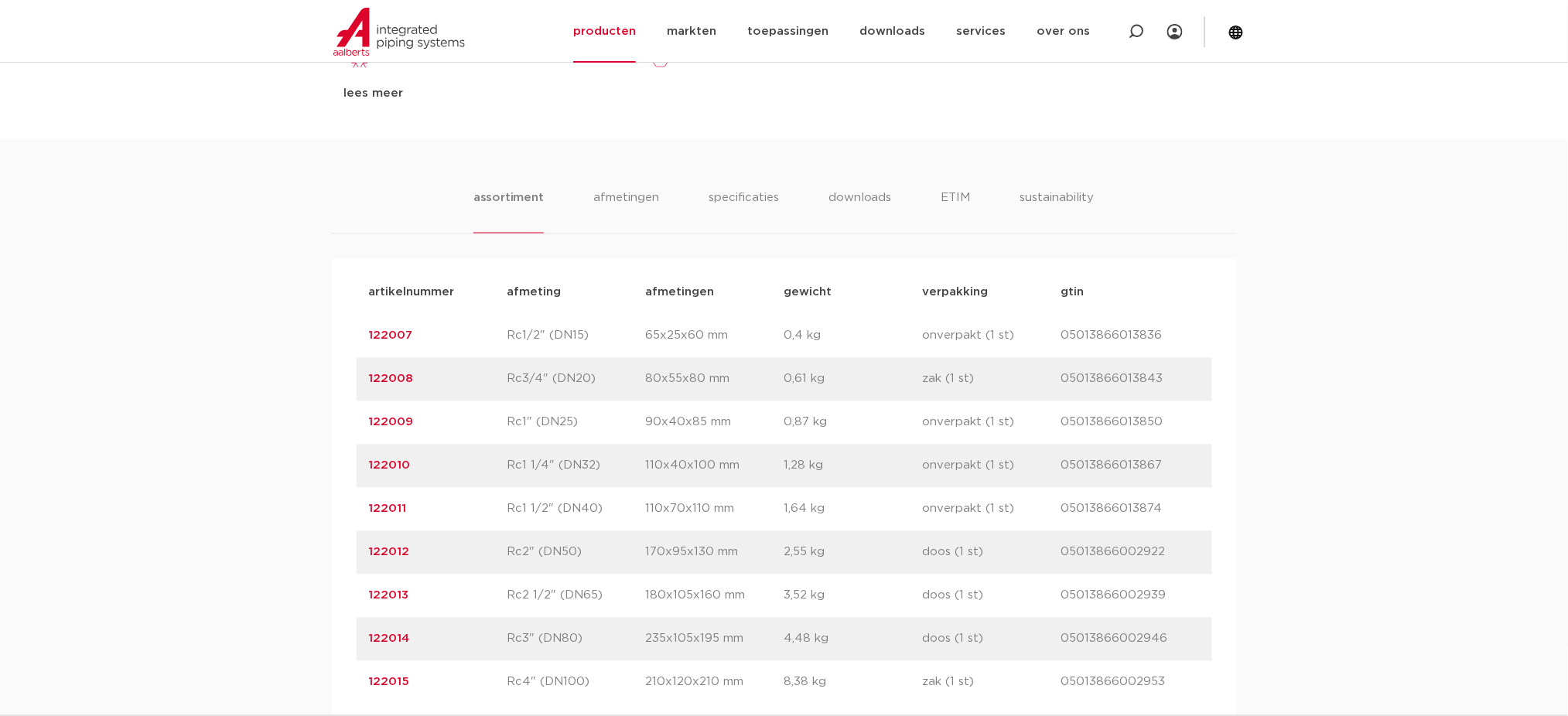
scroll to position [928, 0]
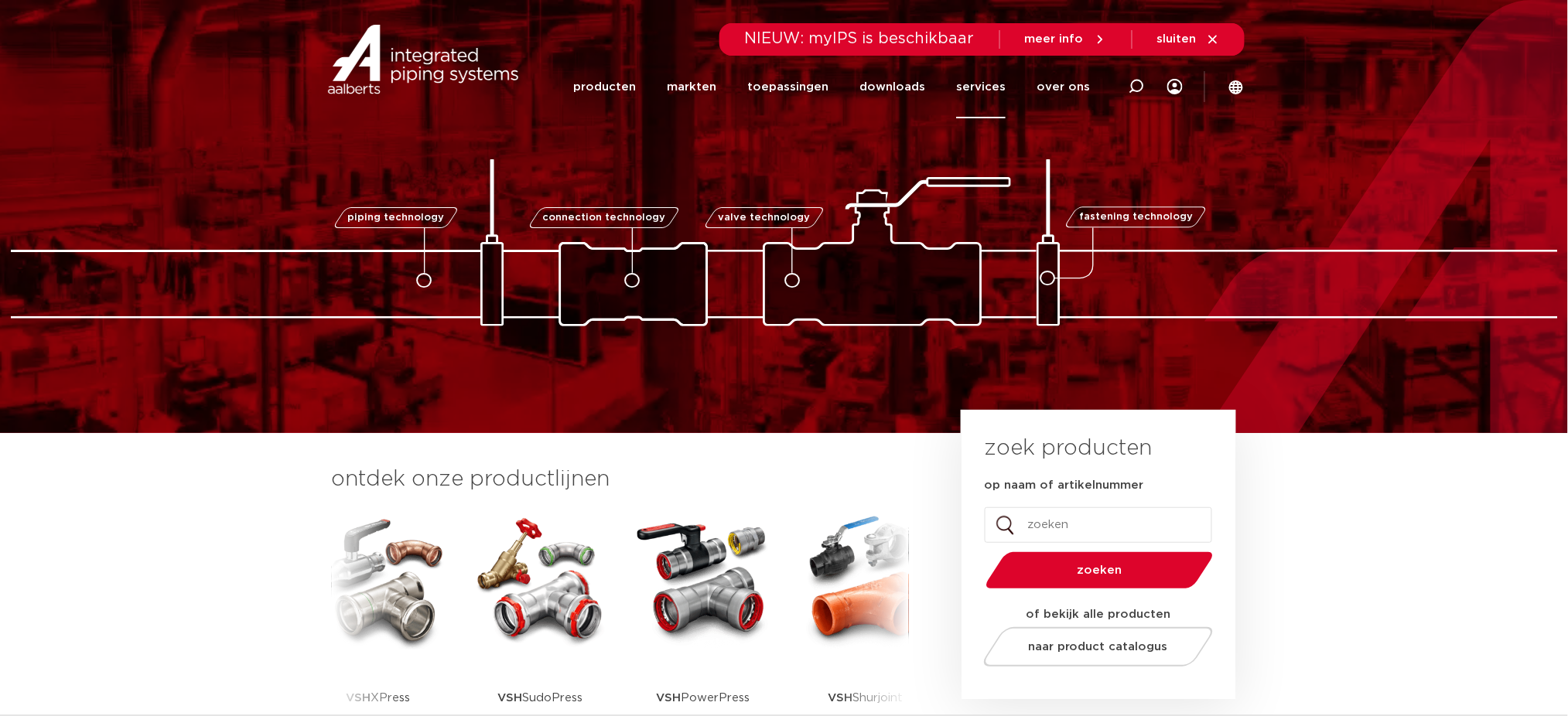
drag, startPoint x: 951, startPoint y: 88, endPoint x: 992, endPoint y: 85, distance: 41.1
click at [951, 88] on li "services services overzicht Aalberts IPS design service Aalberts IPS Revit plug…" at bounding box center [981, 87] width 80 height 63
click at [994, 89] on link "services" at bounding box center [980, 87] width 49 height 63
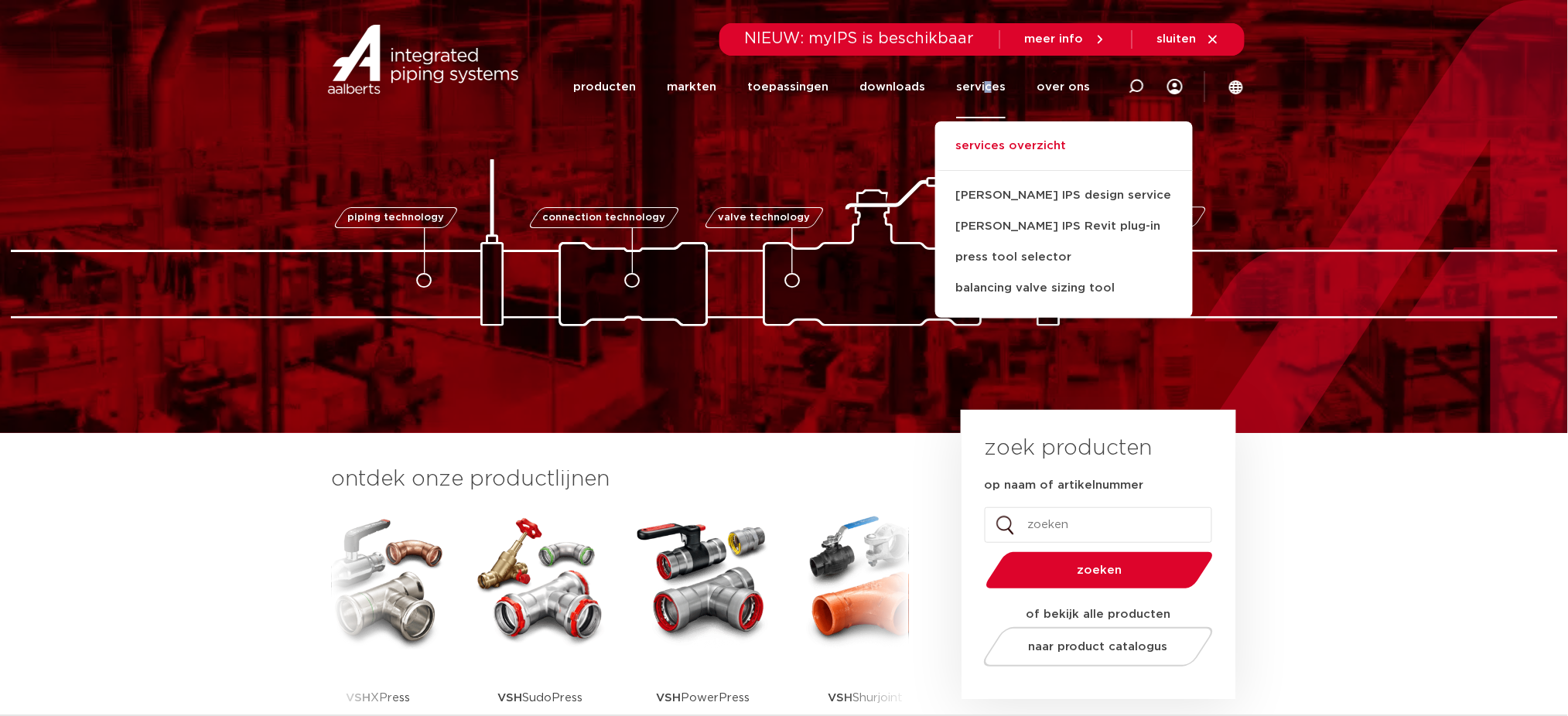
click at [1015, 148] on link "services overzicht" at bounding box center [1063, 154] width 257 height 34
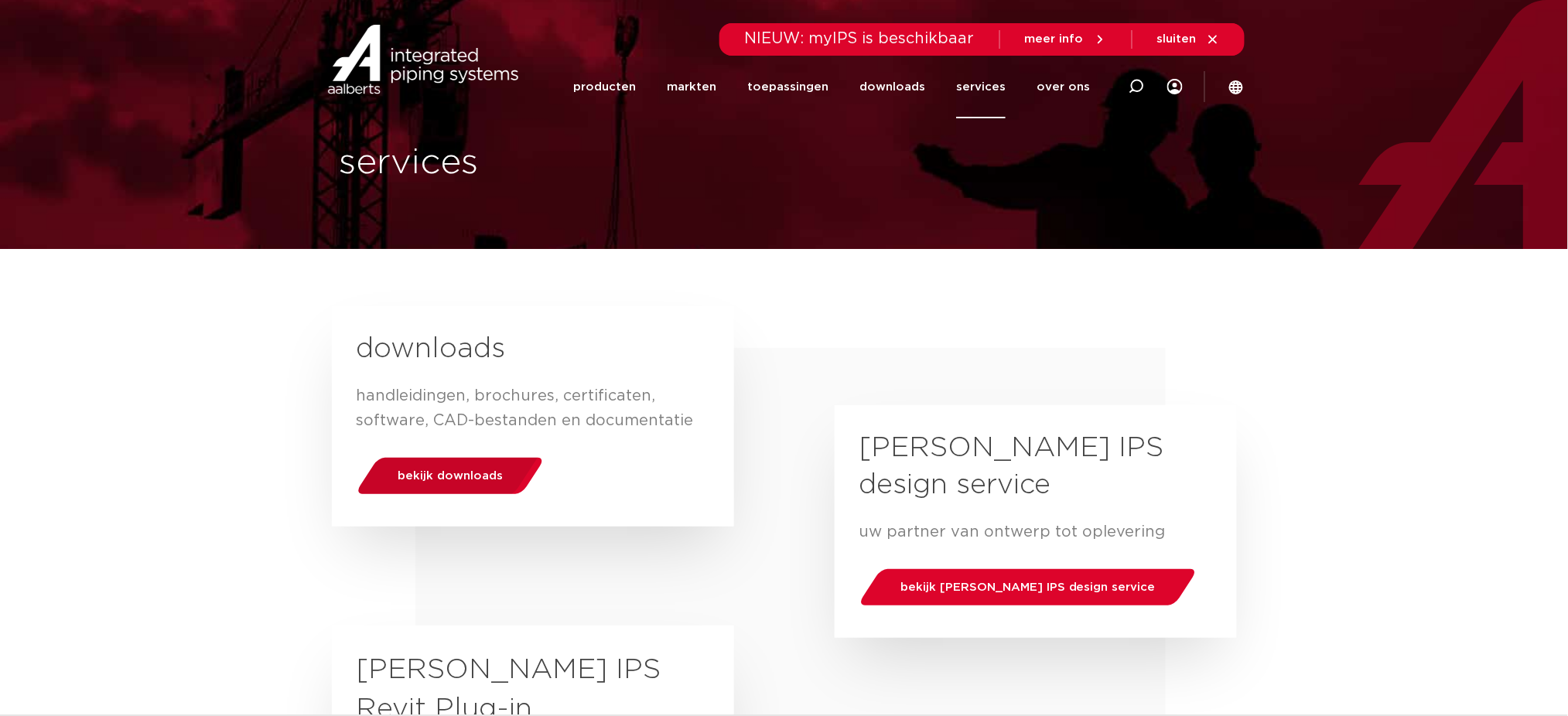
click at [463, 462] on div "bekijk downloads" at bounding box center [449, 475] width 197 height 39
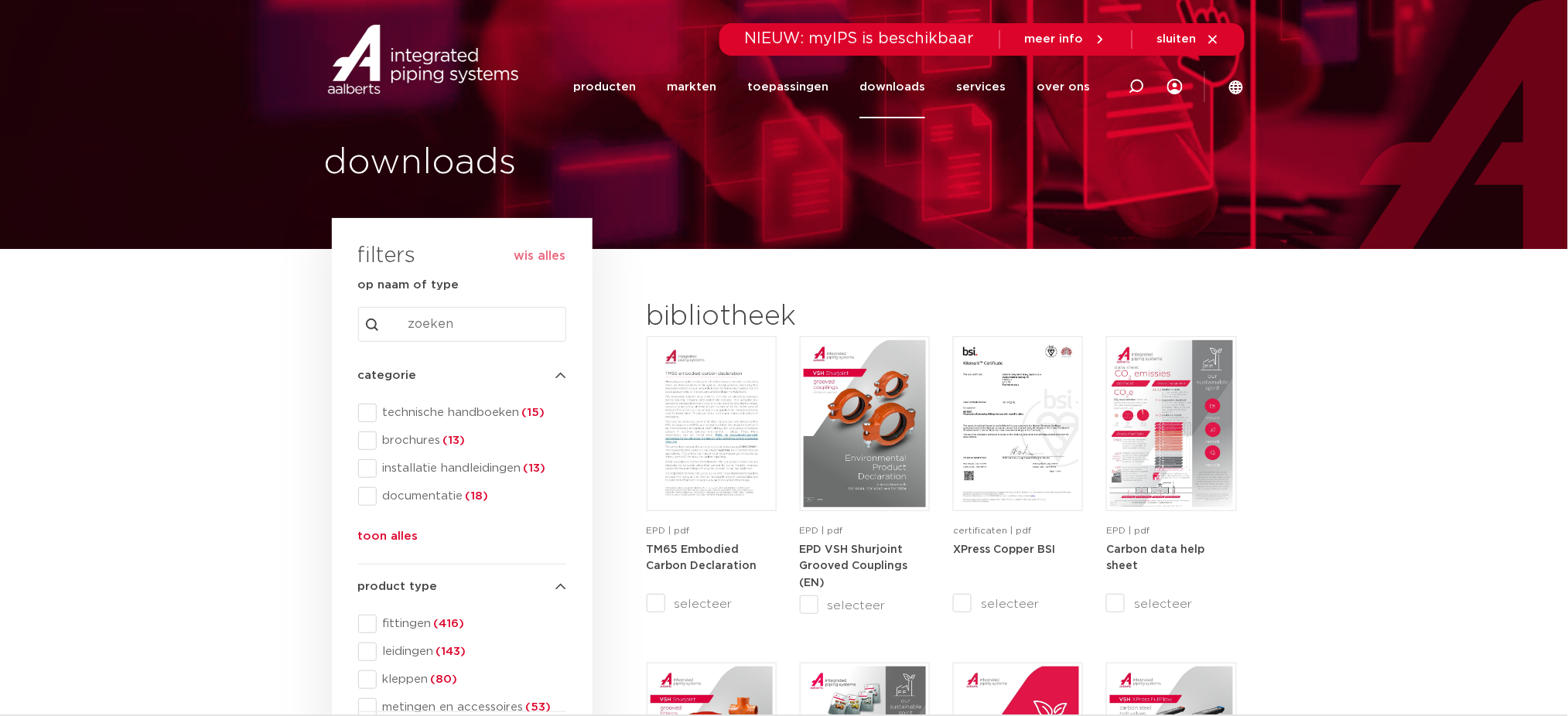
click at [483, 417] on span "technische handboeken (15)" at bounding box center [471, 413] width 190 height 16
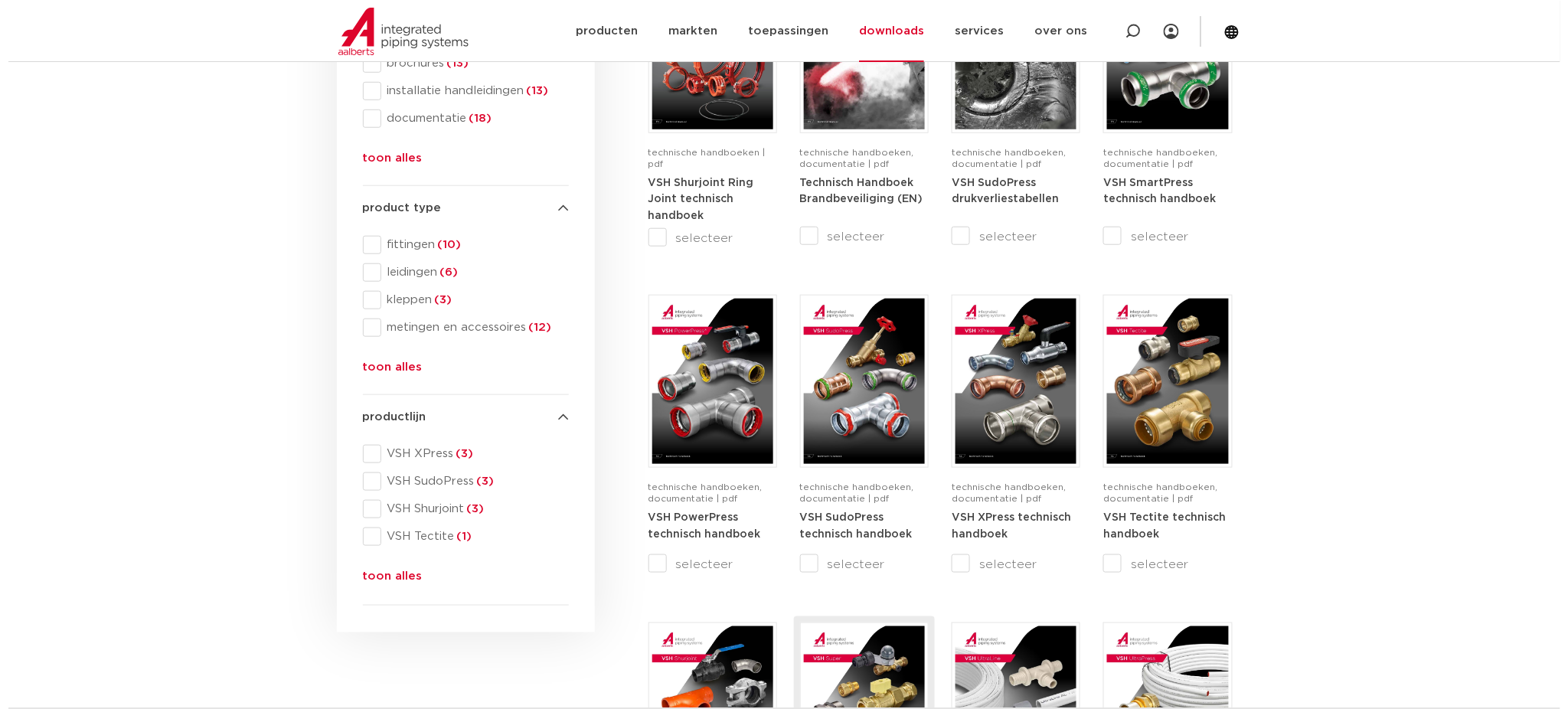
scroll to position [510, 0]
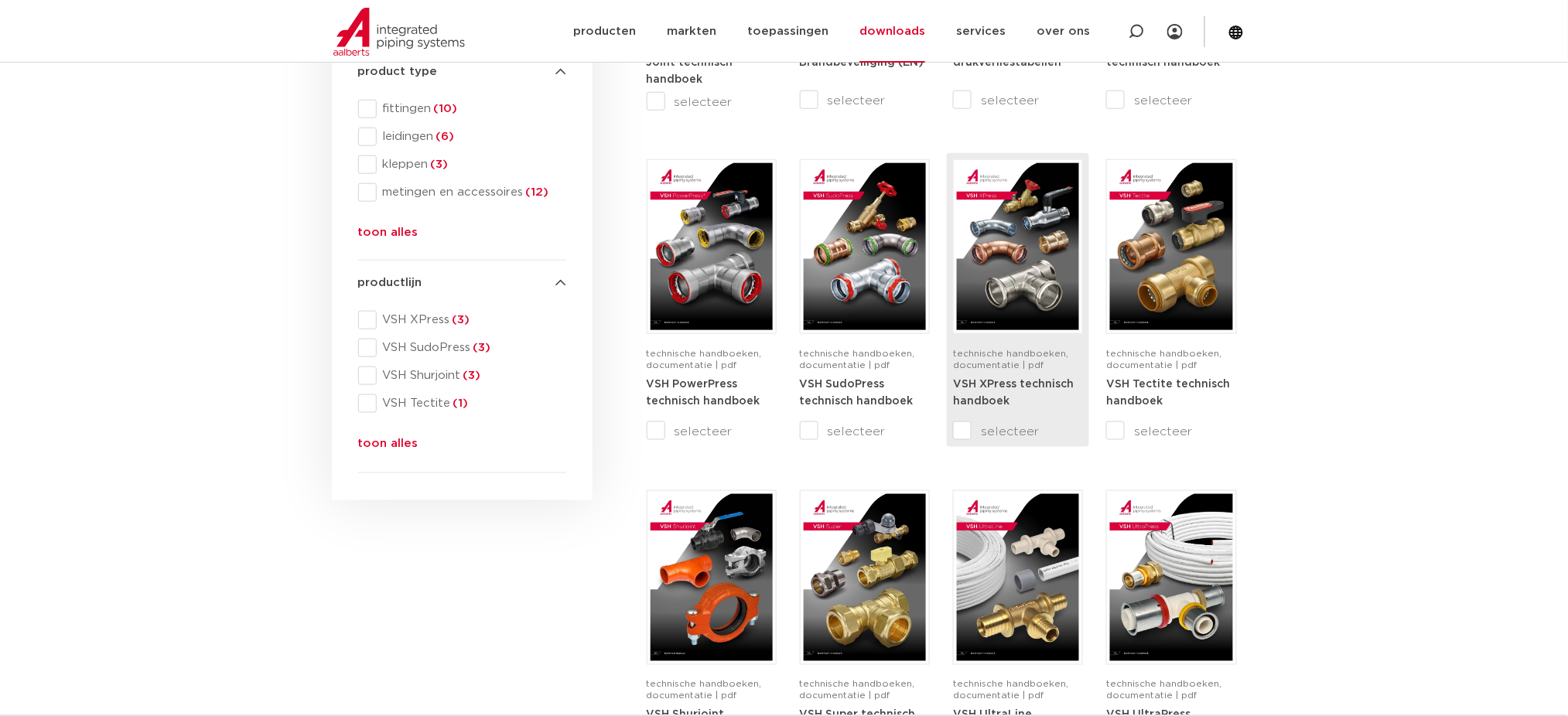
click at [1018, 296] on img at bounding box center [1017, 246] width 122 height 167
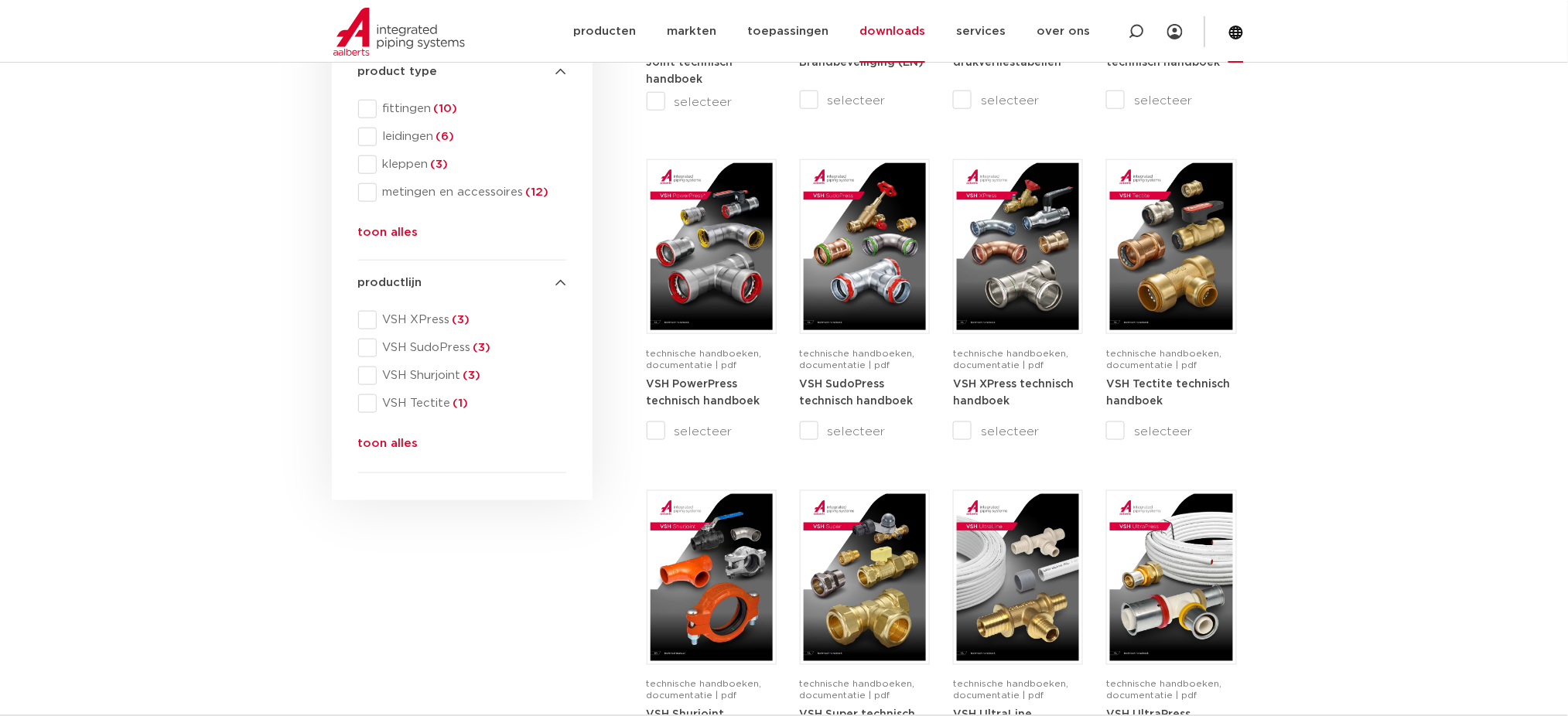
click at [1232, 25] on icon at bounding box center [1236, 33] width 16 height 16
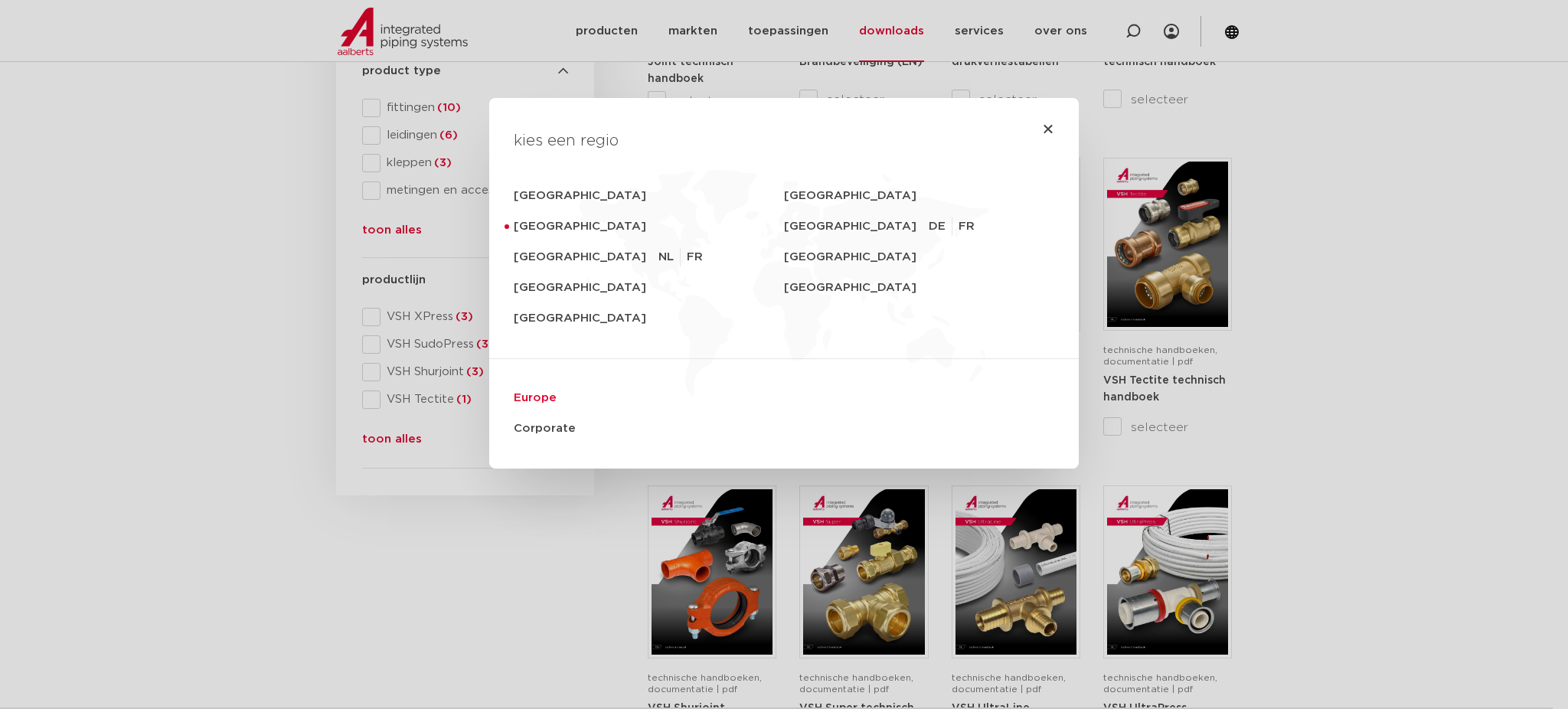
click at [535, 394] on link "Europe" at bounding box center [784, 398] width 541 height 31
